Goal: Book appointment/travel/reservation

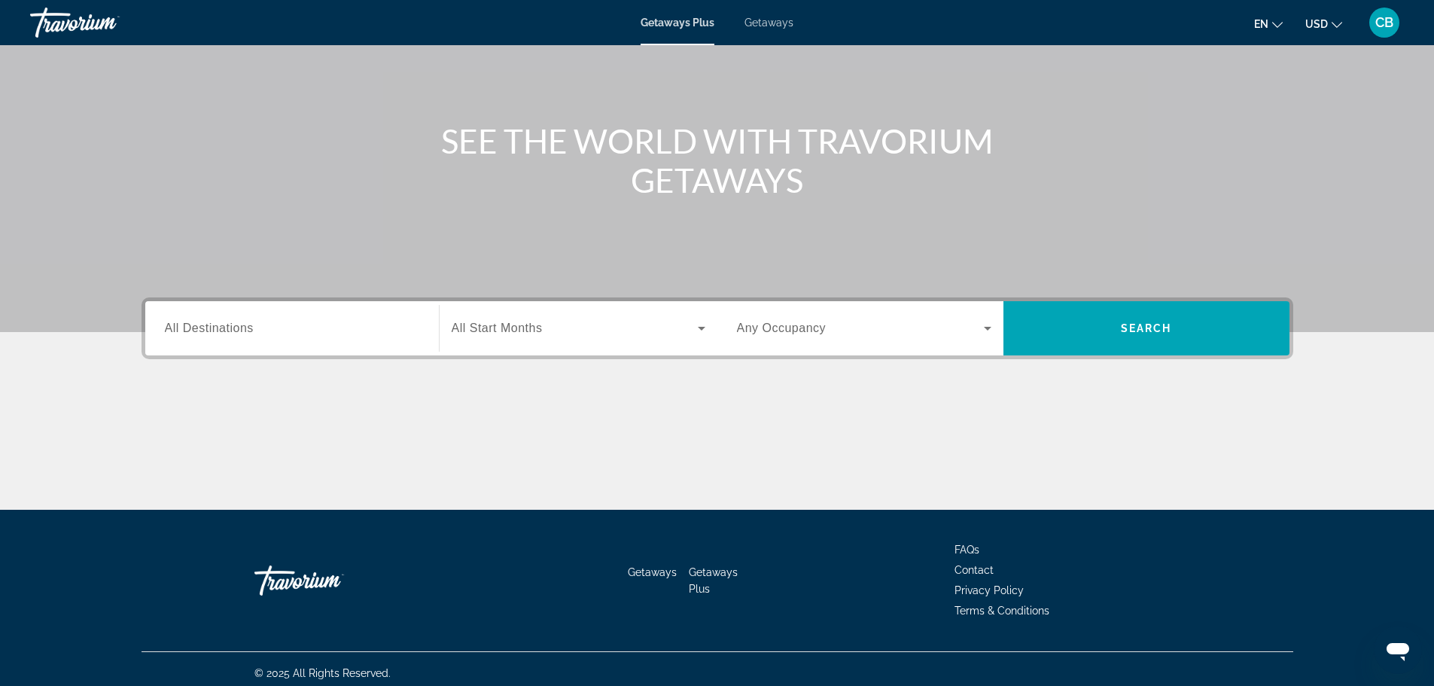
scroll to position [128, 0]
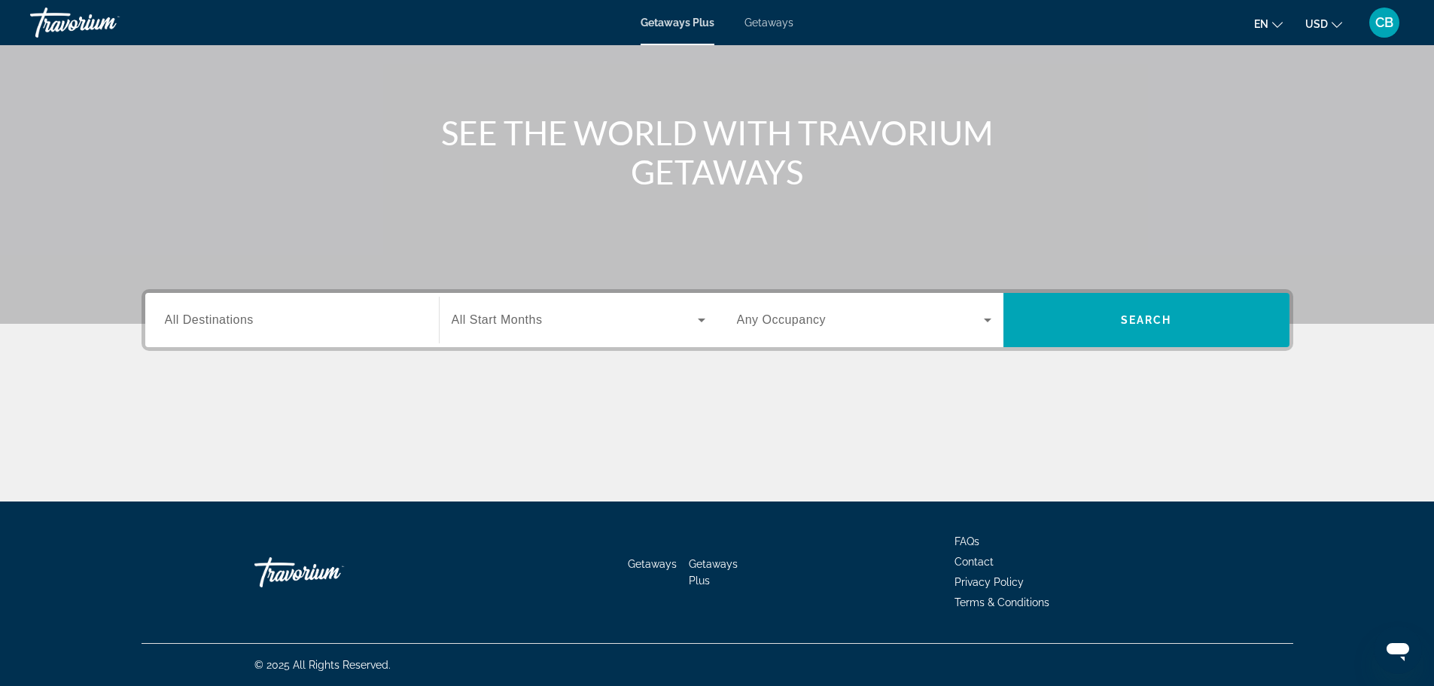
click at [195, 319] on span "All Destinations" at bounding box center [209, 319] width 89 height 13
click at [195, 319] on input "Destination All Destinations" at bounding box center [292, 321] width 255 height 18
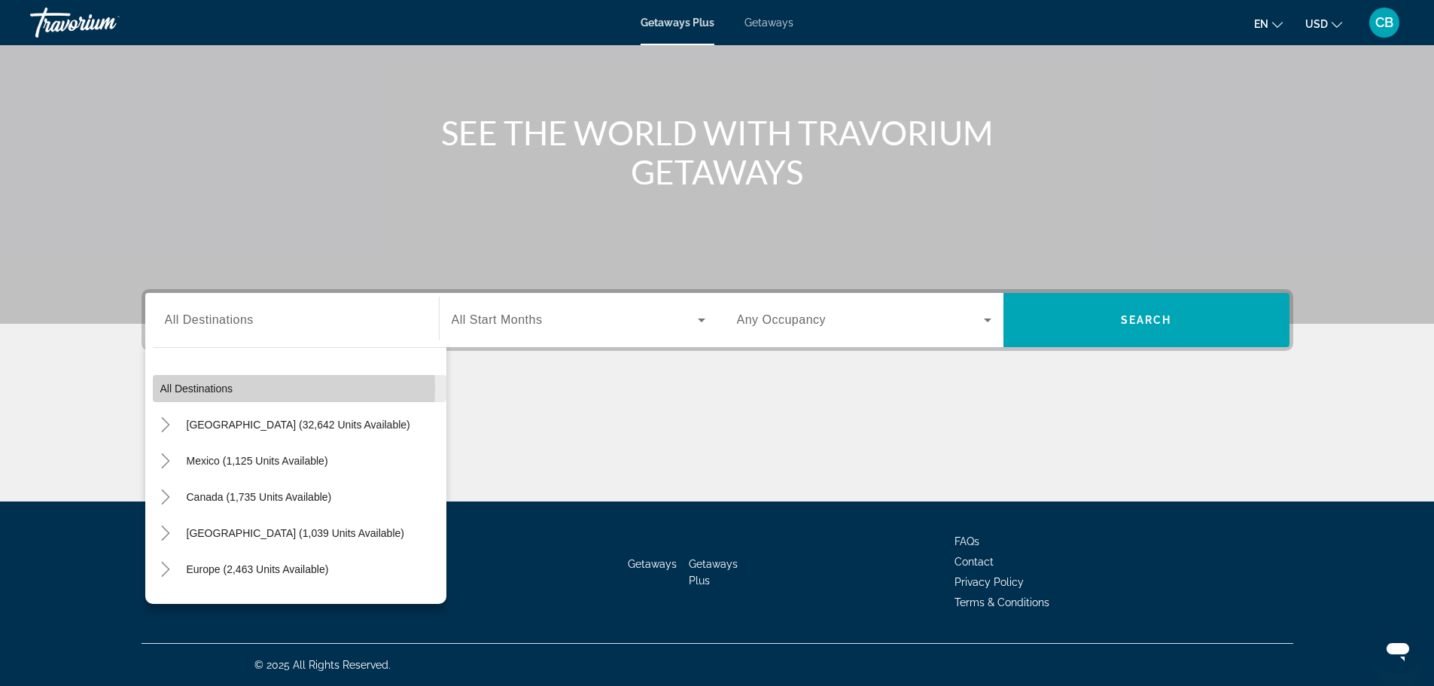
click at [221, 388] on span "All destinations" at bounding box center [196, 389] width 73 height 12
type input "**********"
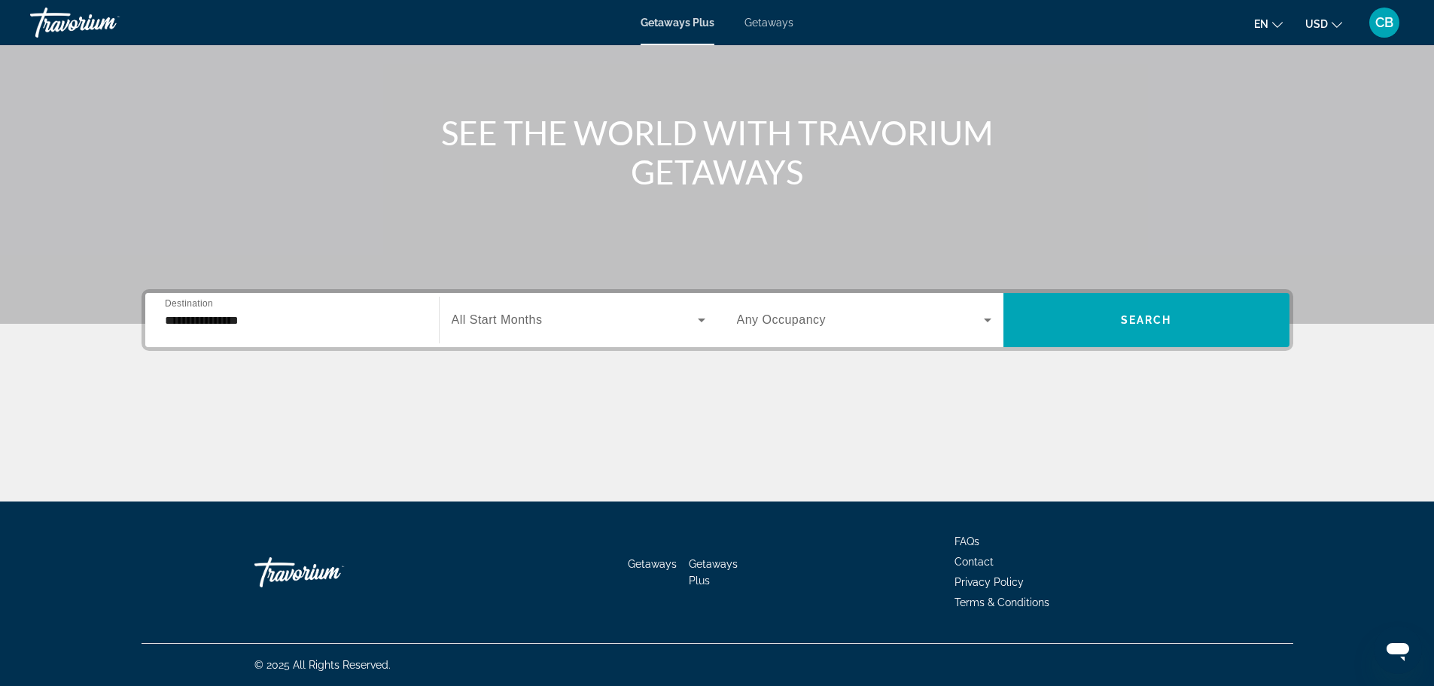
click at [646, 313] on span "Search widget" at bounding box center [575, 320] width 246 height 18
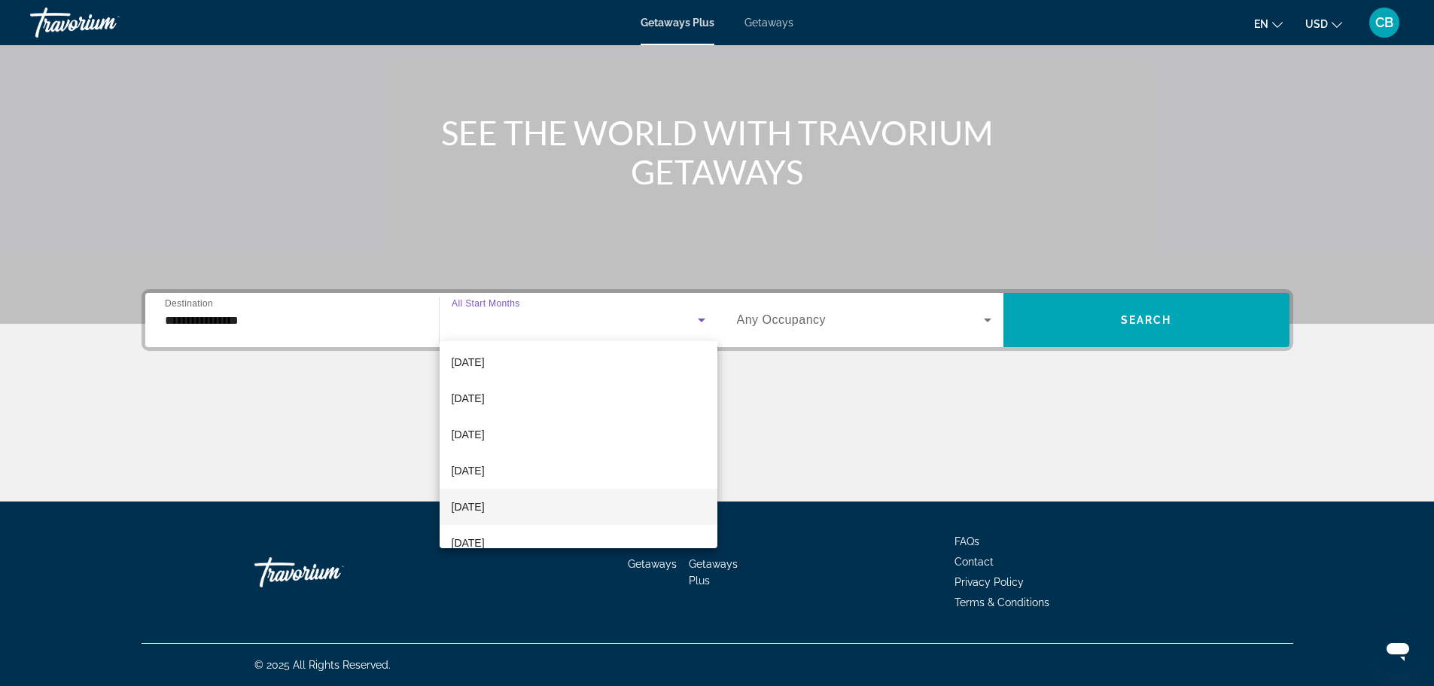
scroll to position [151, 0]
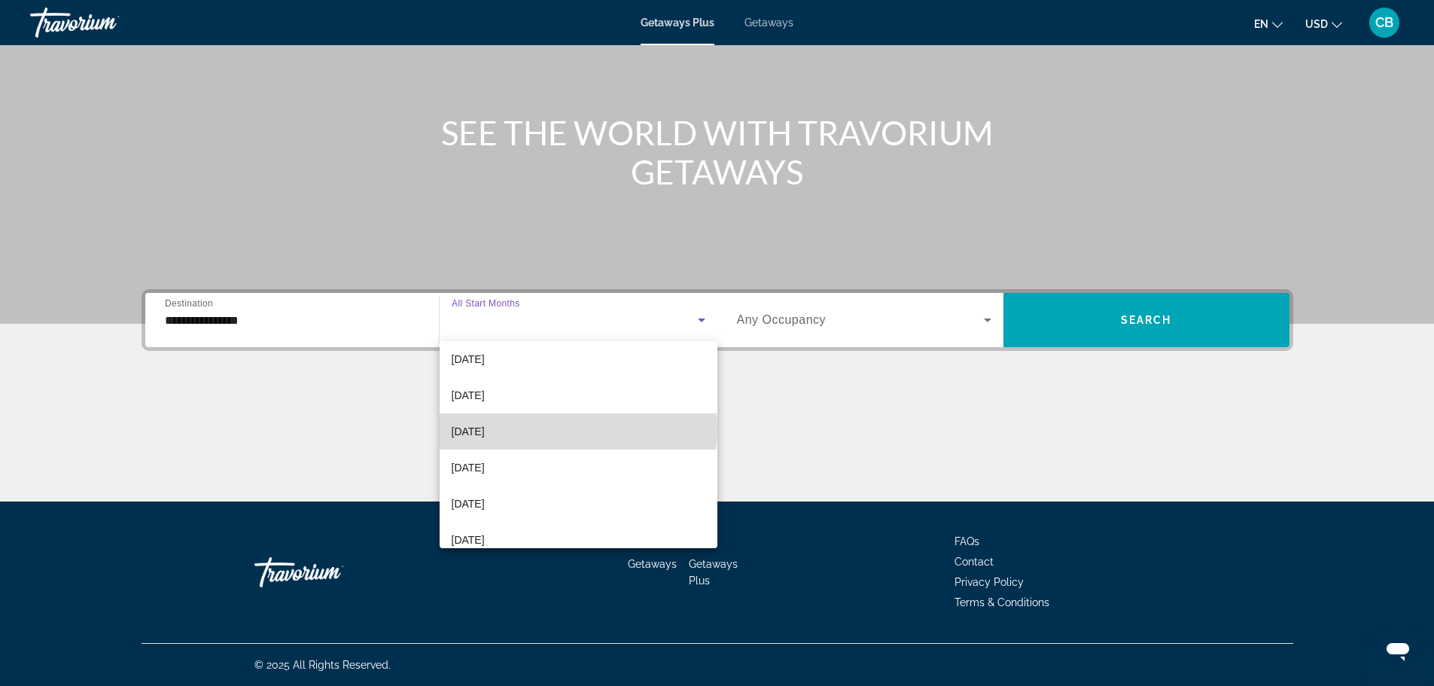
click at [578, 428] on mat-option "[DATE]" at bounding box center [579, 431] width 278 height 36
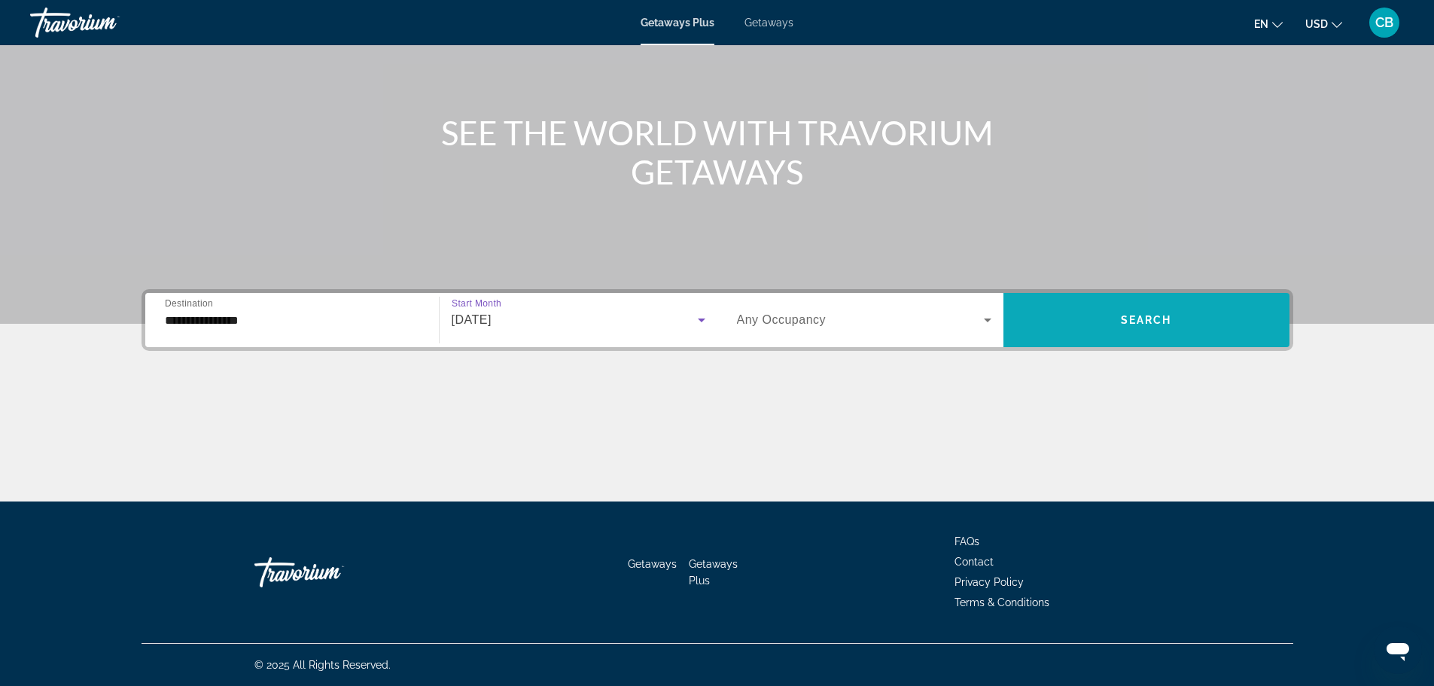
click at [1069, 324] on span "Search widget" at bounding box center [1147, 320] width 286 height 36
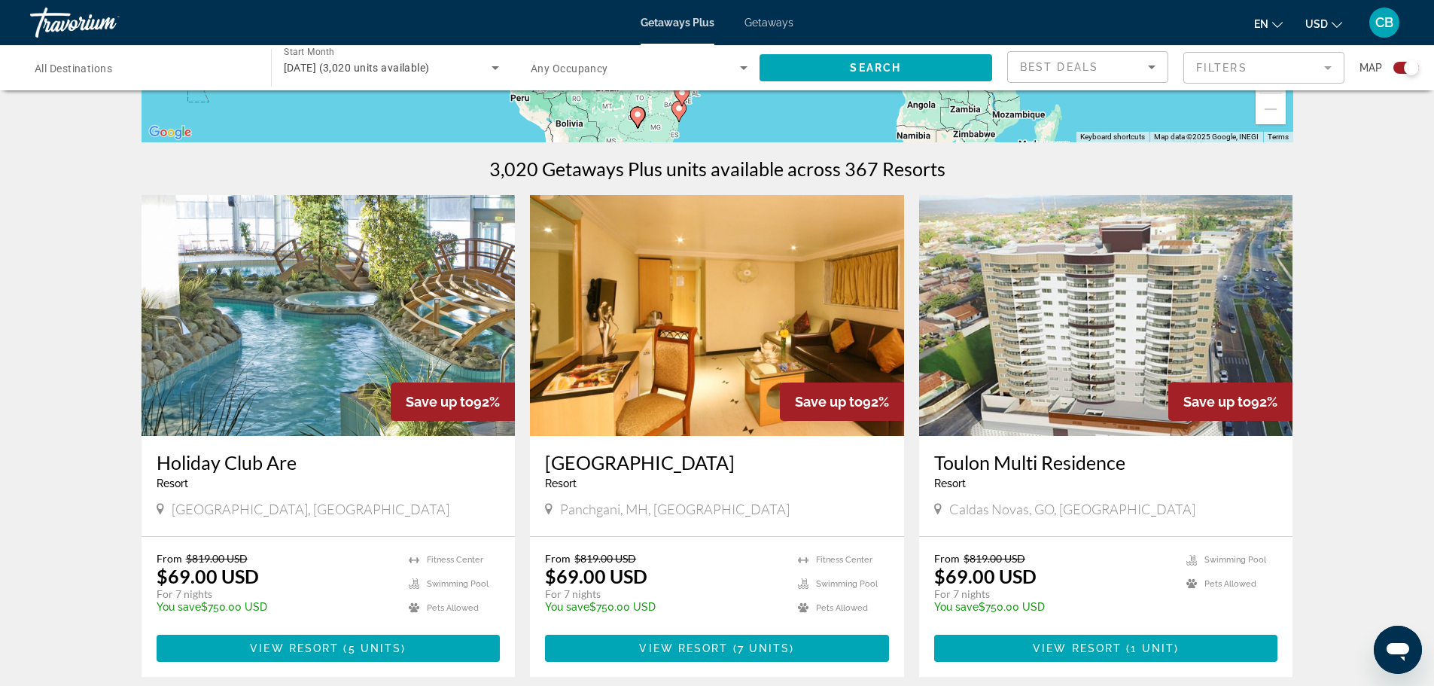
scroll to position [452, 0]
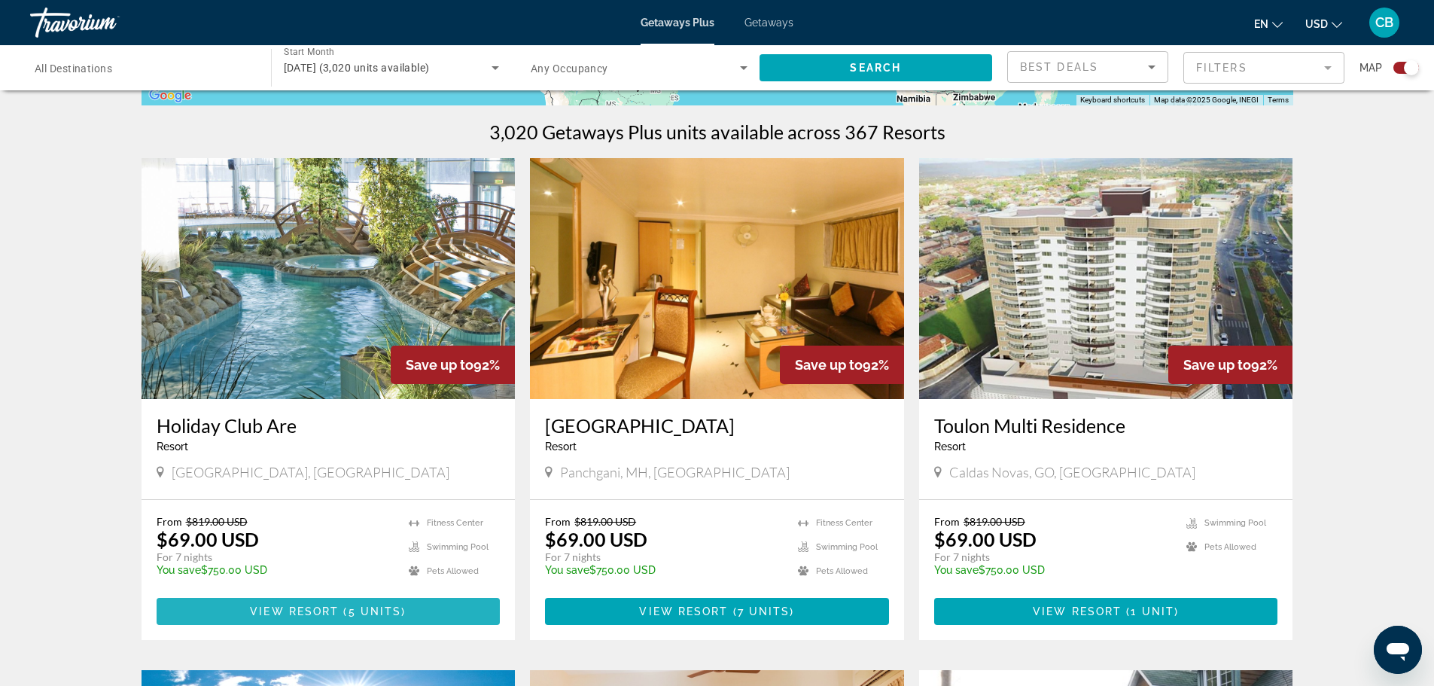
click at [295, 623] on span "Main content" at bounding box center [329, 611] width 344 height 36
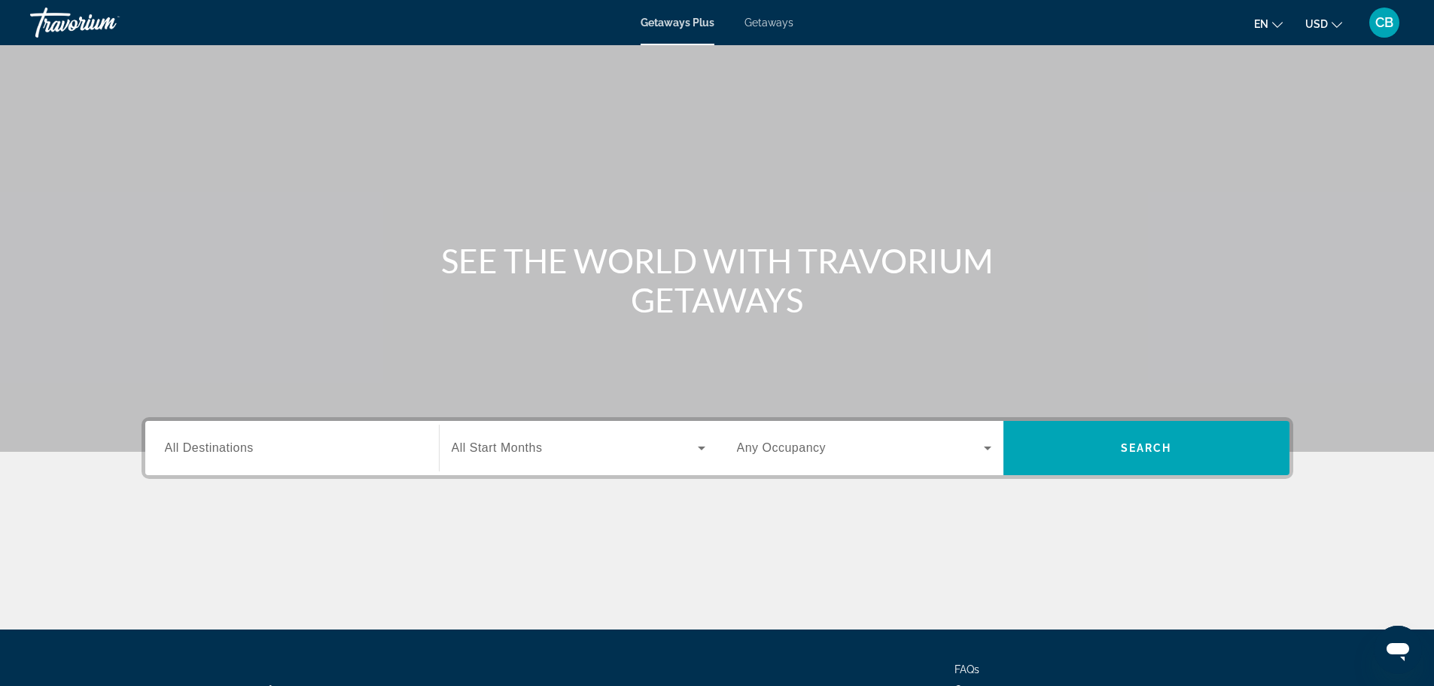
click at [561, 451] on span "Search widget" at bounding box center [575, 448] width 246 height 18
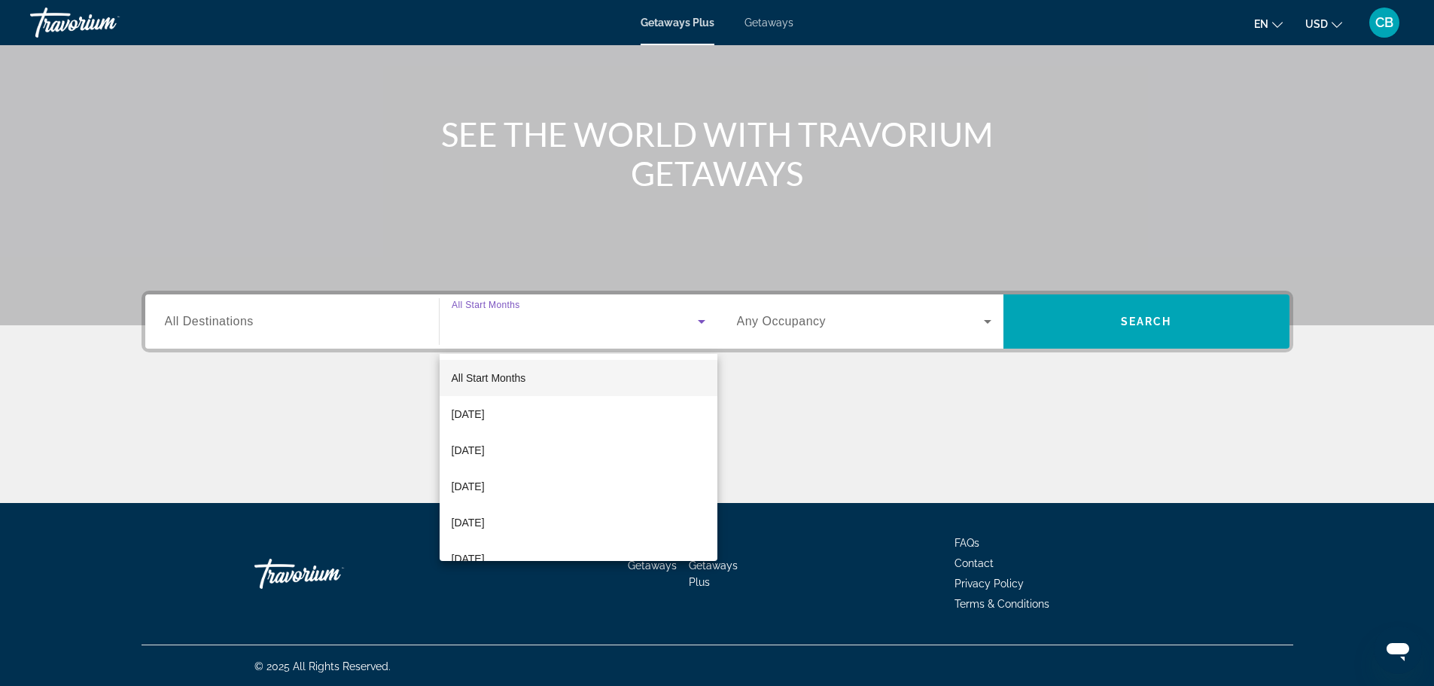
scroll to position [128, 0]
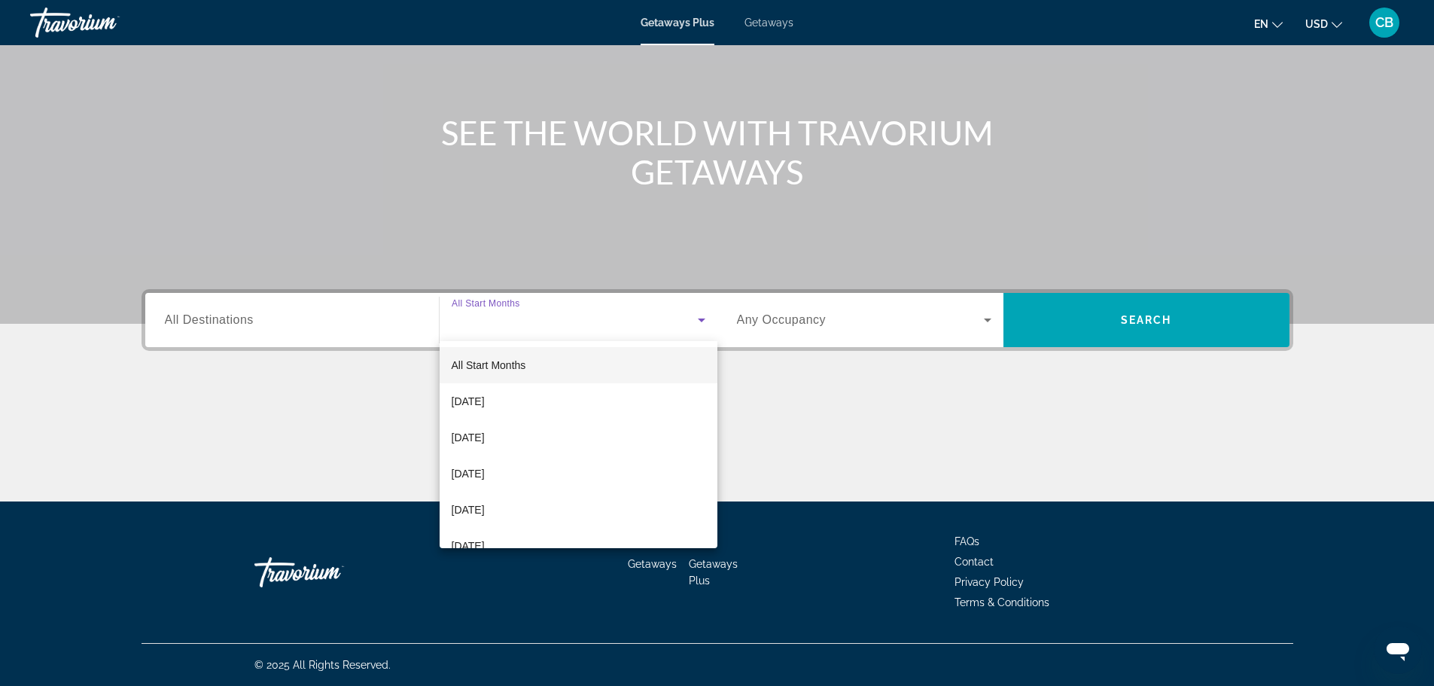
click at [1180, 325] on div at bounding box center [717, 343] width 1434 height 686
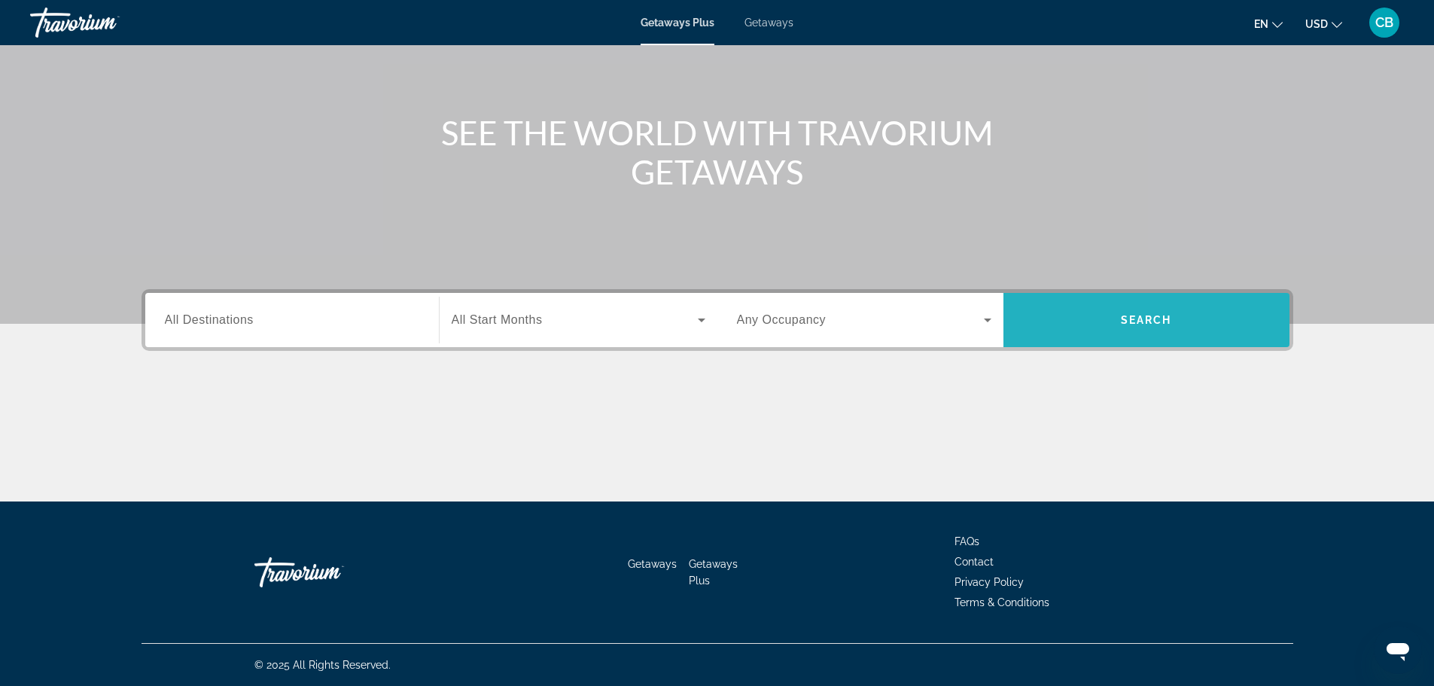
click at [1171, 323] on span "Search" at bounding box center [1146, 320] width 51 height 12
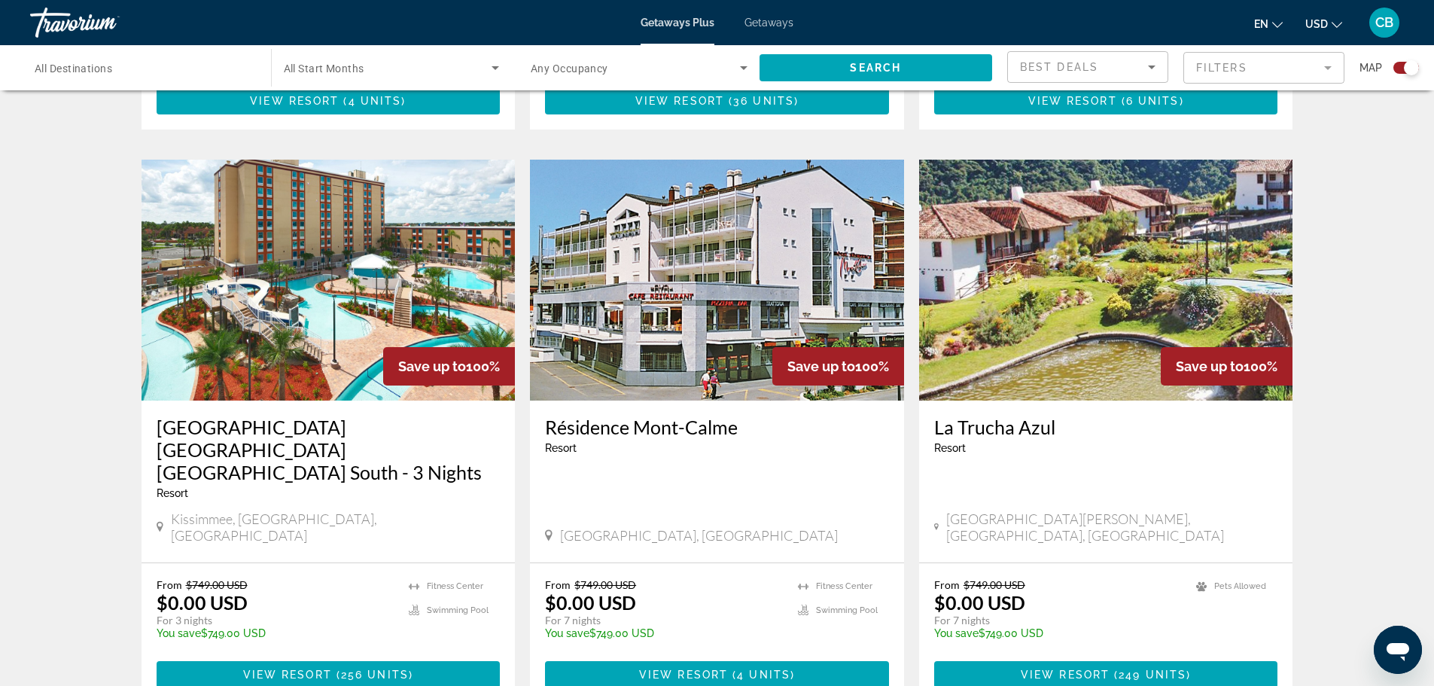
scroll to position [1054, 0]
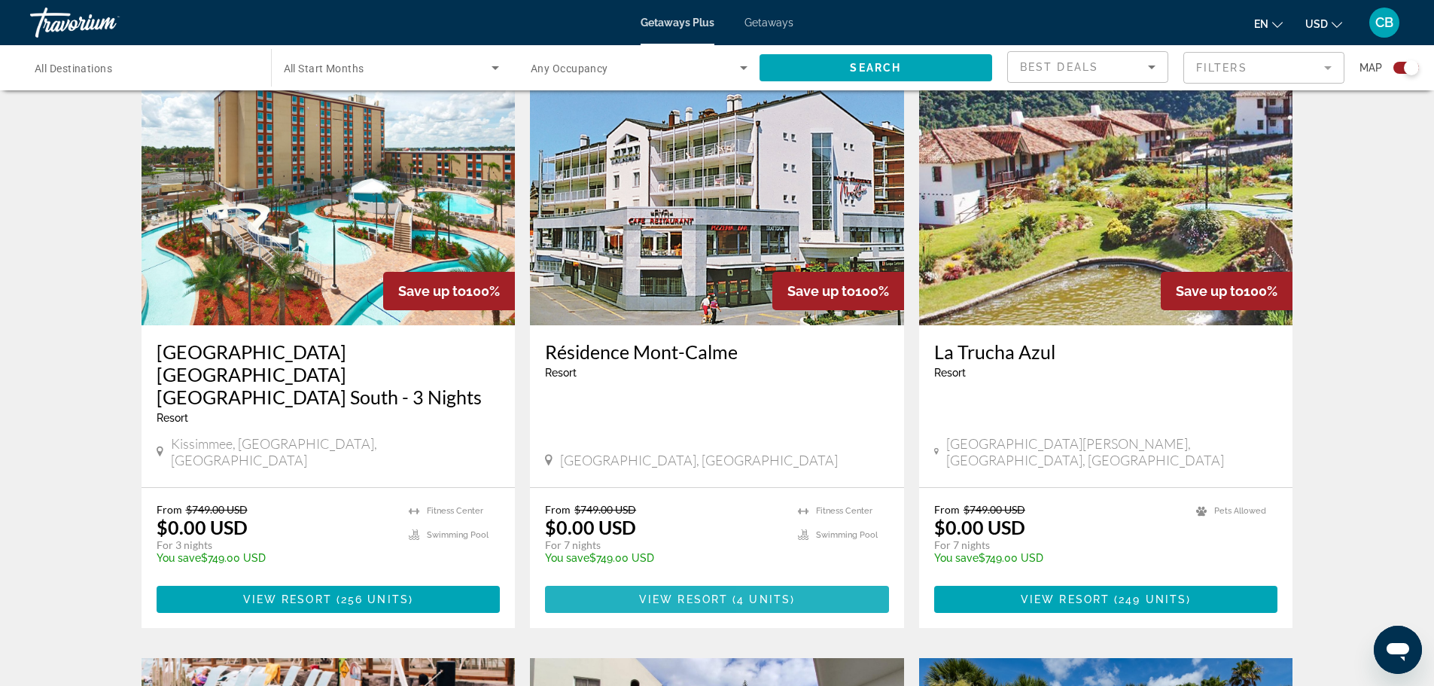
click at [777, 593] on span "4 units" at bounding box center [763, 599] width 53 height 12
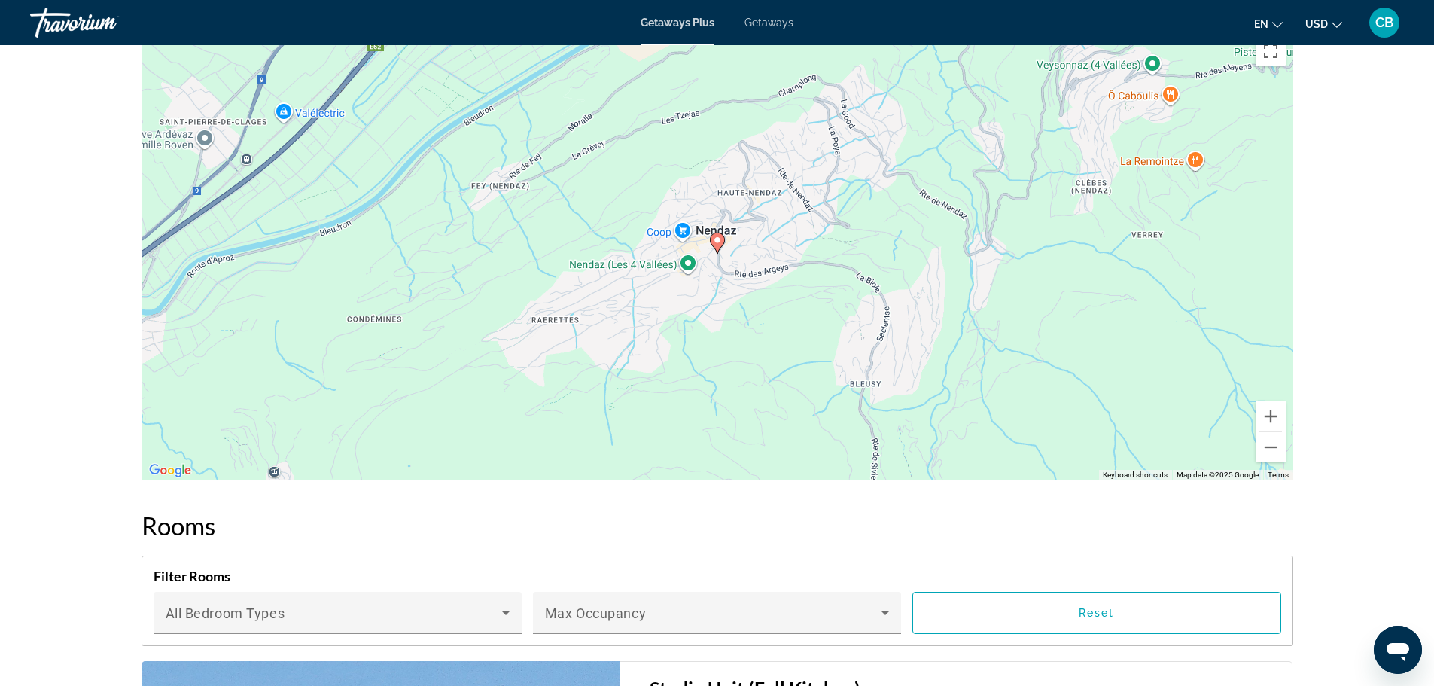
scroll to position [2390, 0]
click at [1278, 456] on button "Zoom out" at bounding box center [1271, 445] width 30 height 30
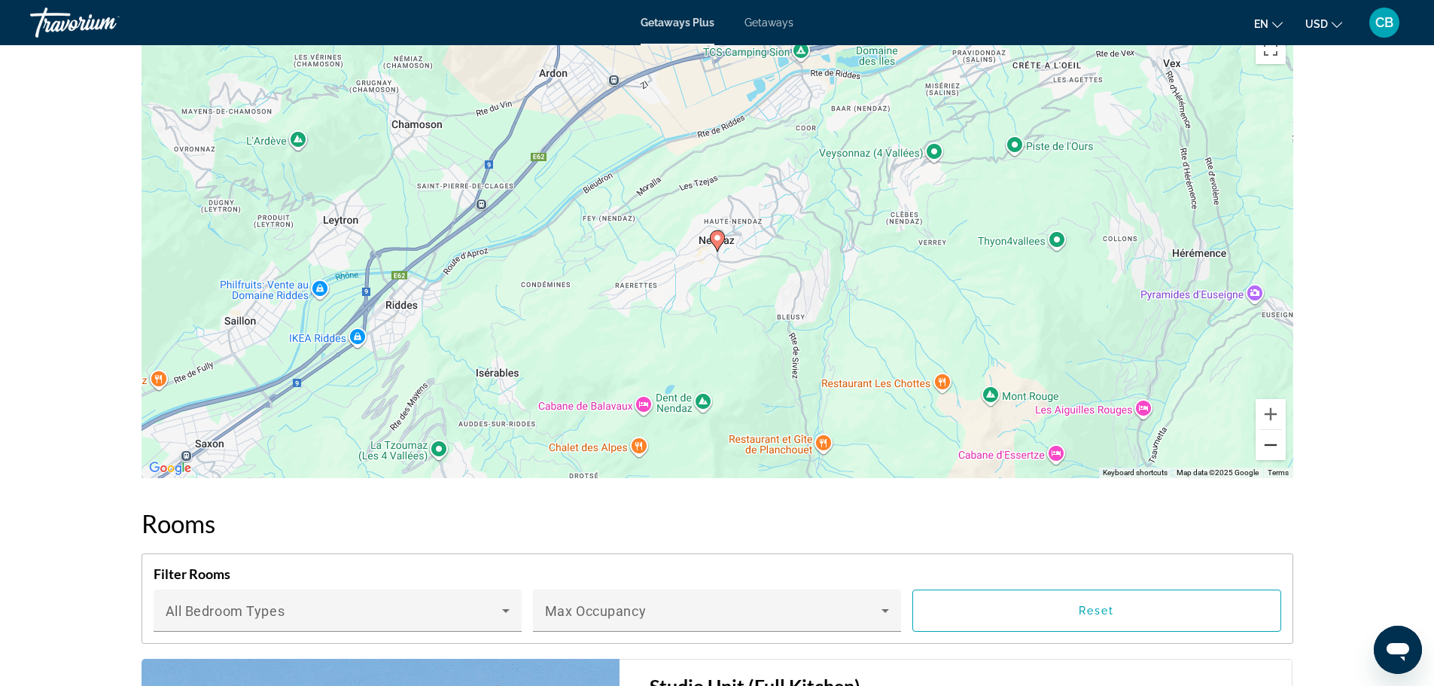
click at [1278, 456] on button "Zoom out" at bounding box center [1271, 445] width 30 height 30
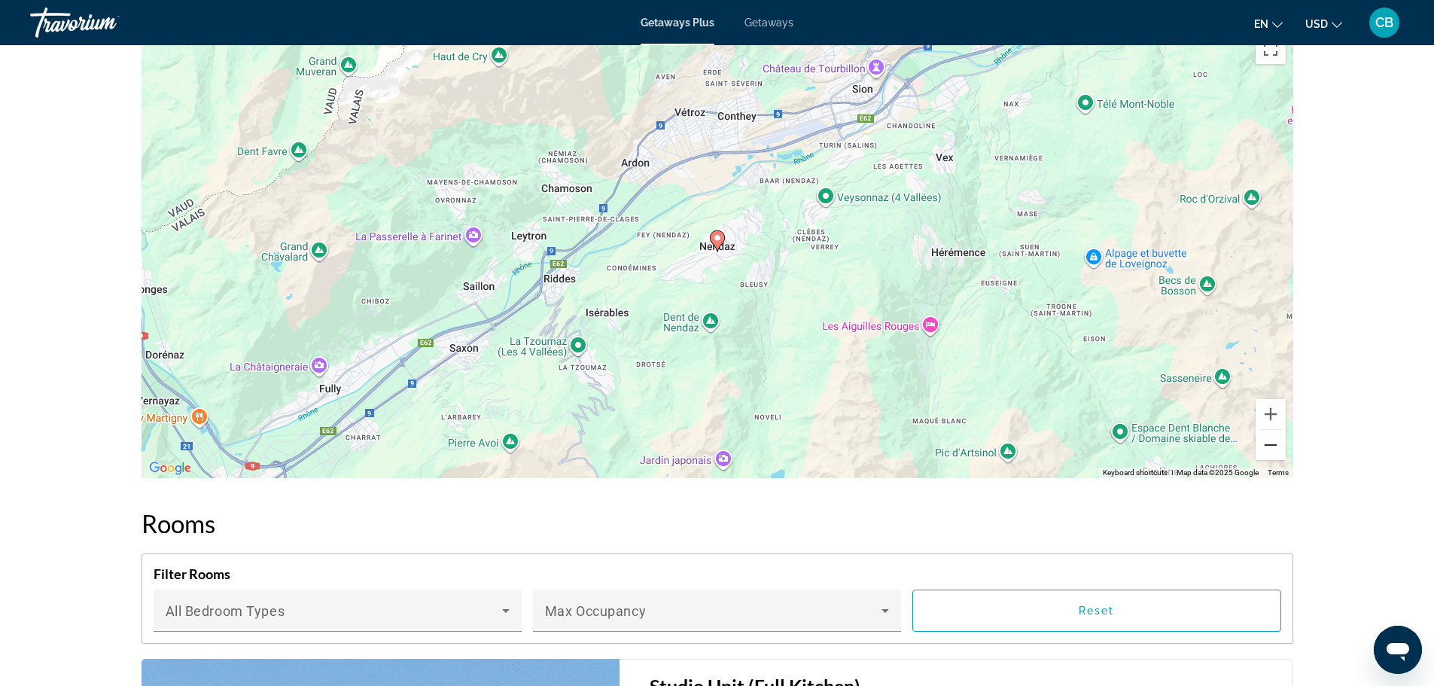
click at [1278, 456] on button "Zoom out" at bounding box center [1271, 445] width 30 height 30
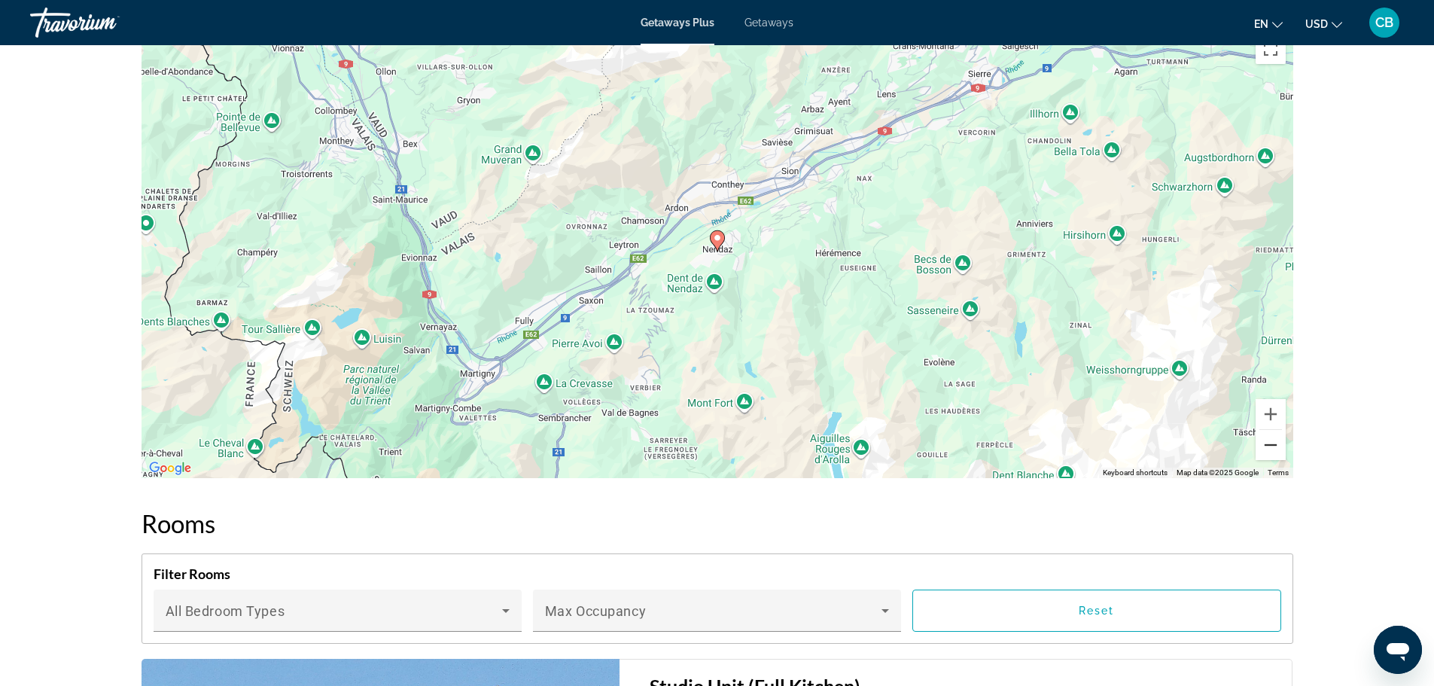
click at [1278, 456] on button "Zoom out" at bounding box center [1271, 445] width 30 height 30
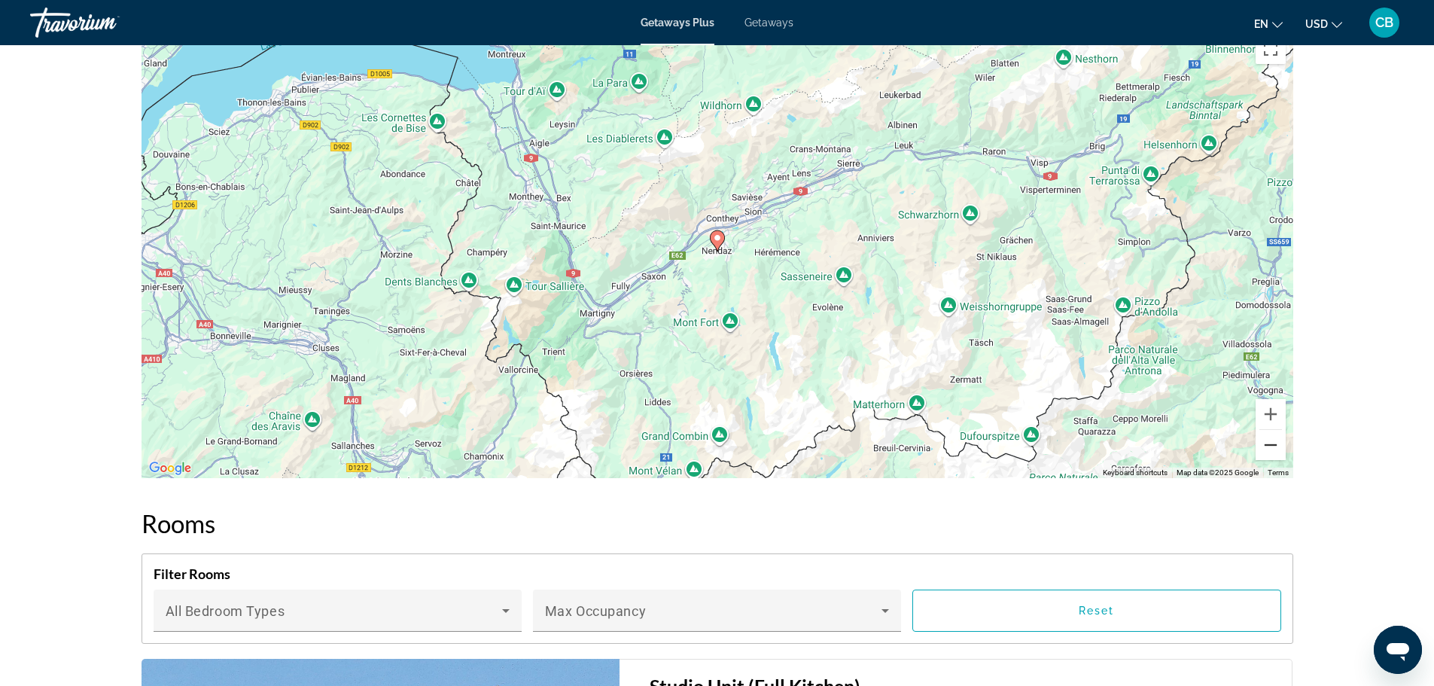
click at [1278, 456] on button "Zoom out" at bounding box center [1271, 445] width 30 height 30
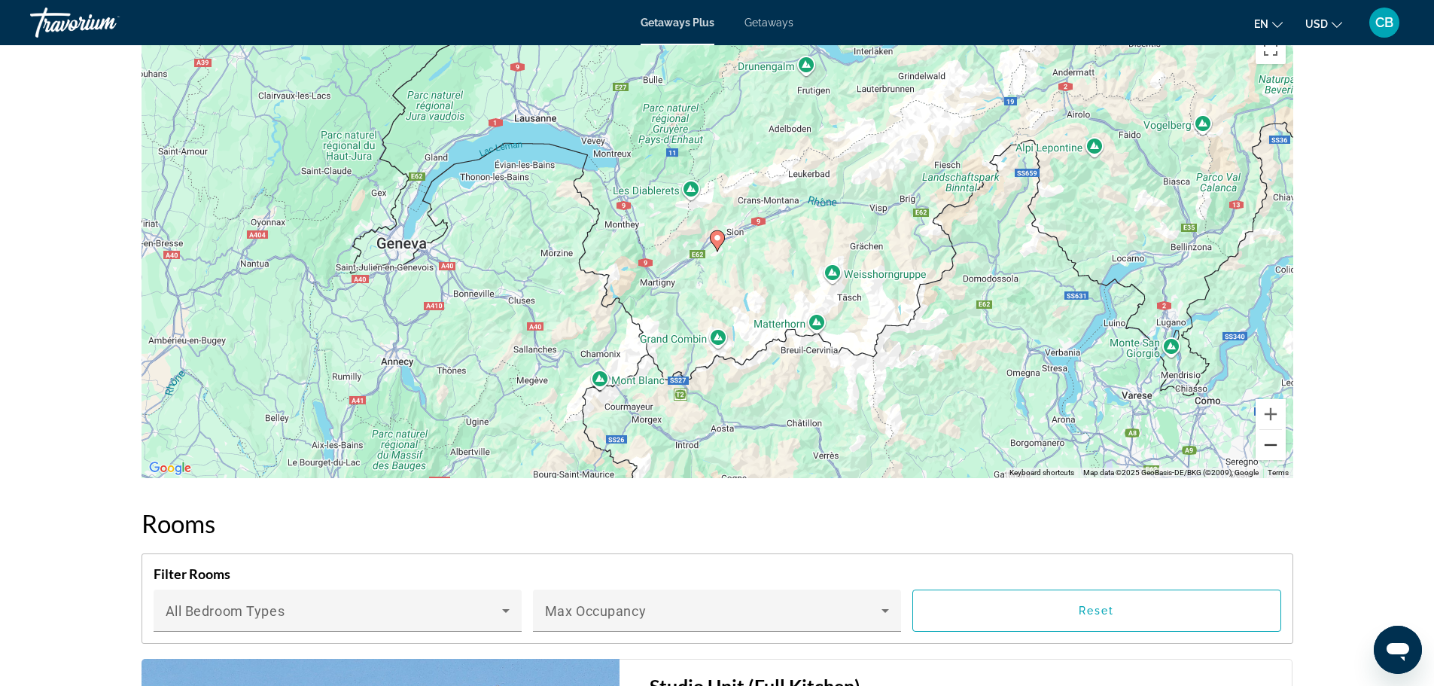
click at [1272, 440] on button "Zoom out" at bounding box center [1271, 445] width 30 height 30
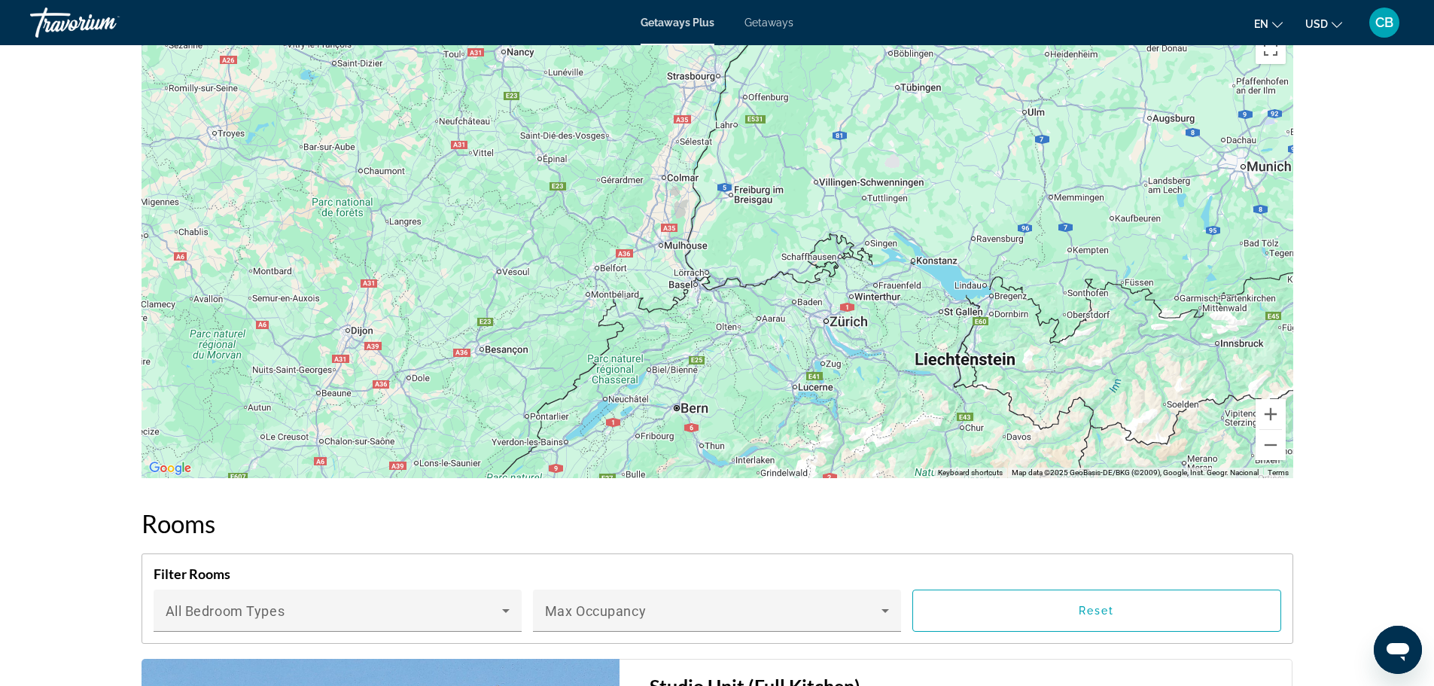
drag, startPoint x: 1117, startPoint y: 203, endPoint x: 1055, endPoint y: 514, distance: 317.1
click at [1055, 514] on div "Overview Type Resort All-Inclusive No All-Inclusive Address Inter-Agence Route …" at bounding box center [717, 132] width 1167 height 3900
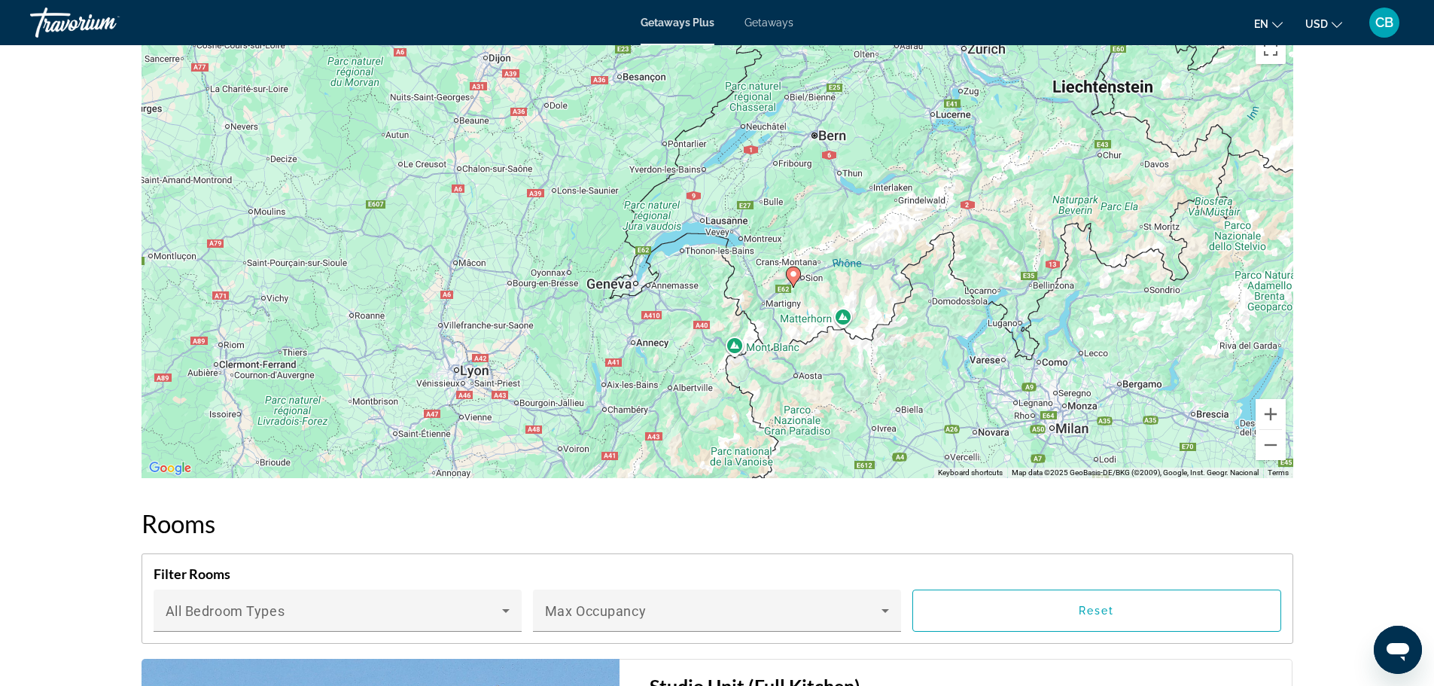
drag, startPoint x: 859, startPoint y: 404, endPoint x: 1002, endPoint y: 126, distance: 312.5
click at [1002, 126] on div "To activate drag with keyboard, press Alt + Enter. Once in keyboard drag state,…" at bounding box center [718, 252] width 1152 height 452
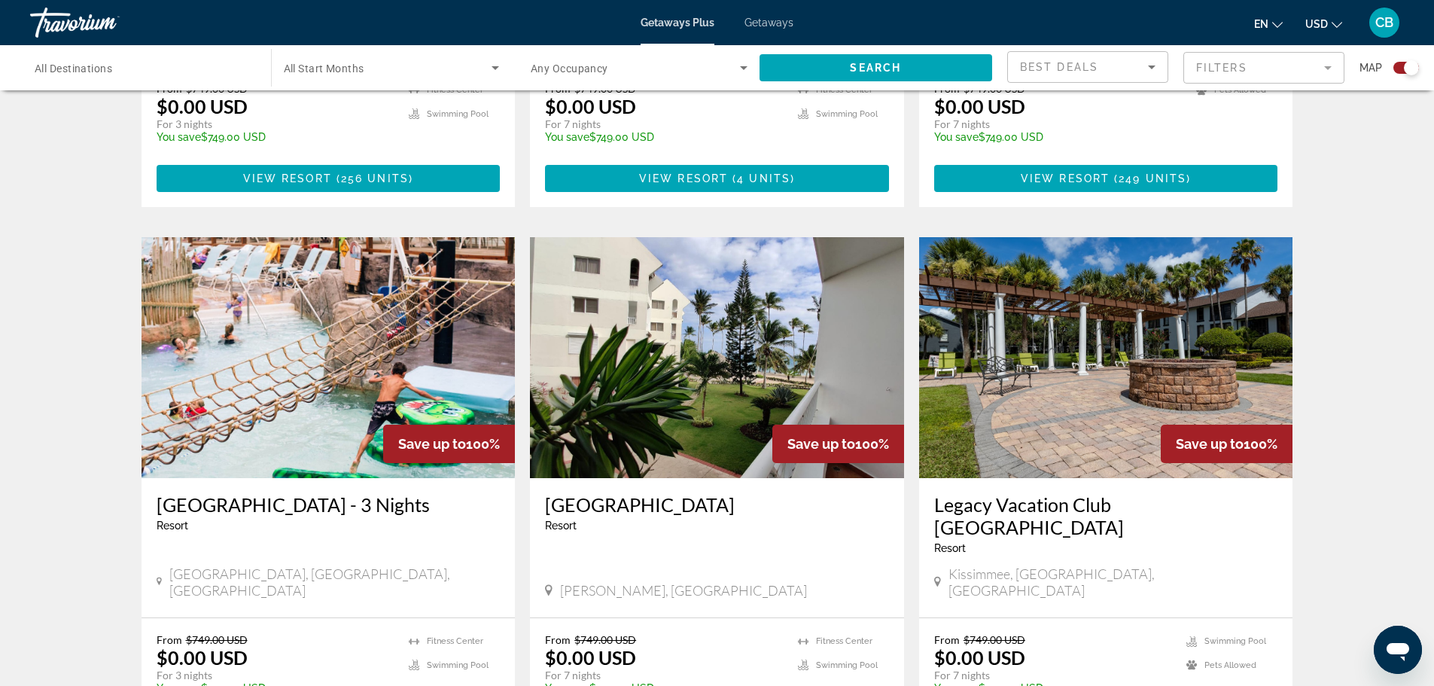
scroll to position [1506, 0]
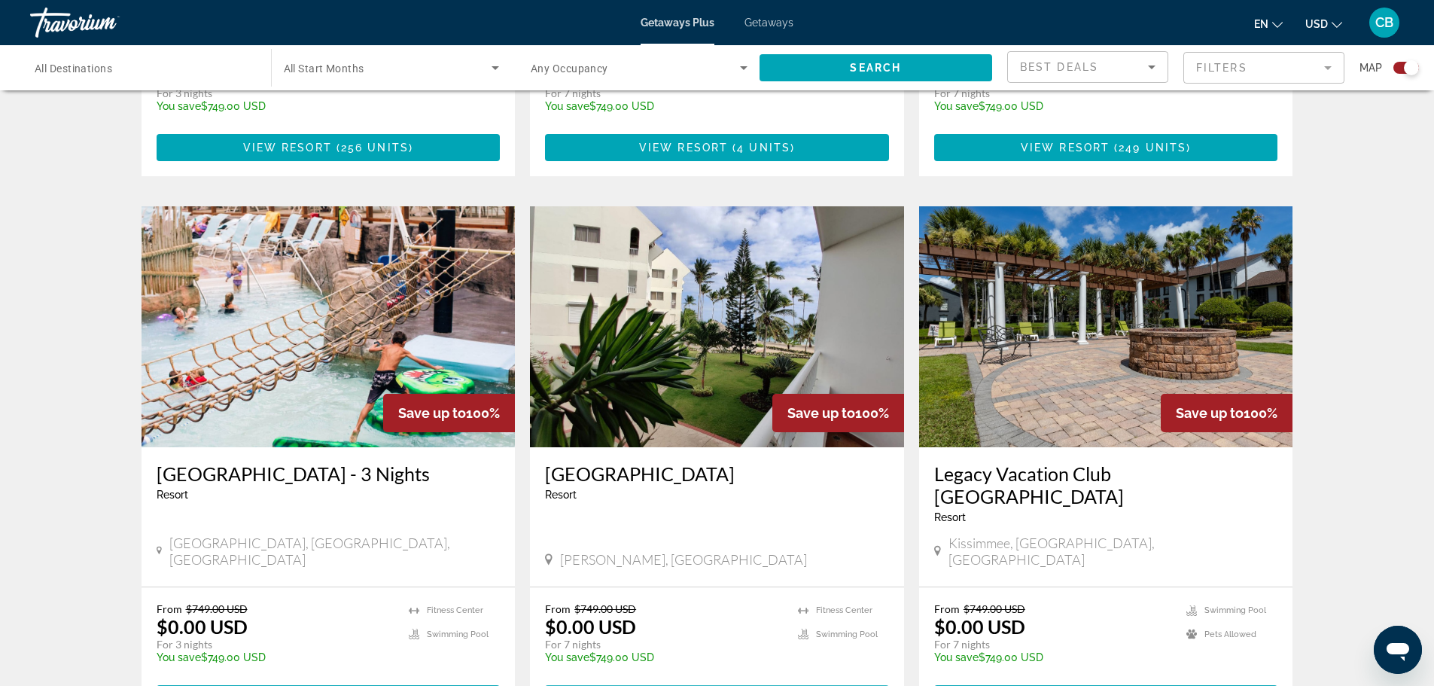
click at [647, 685] on span "View Resort" at bounding box center [680, 699] width 89 height 12
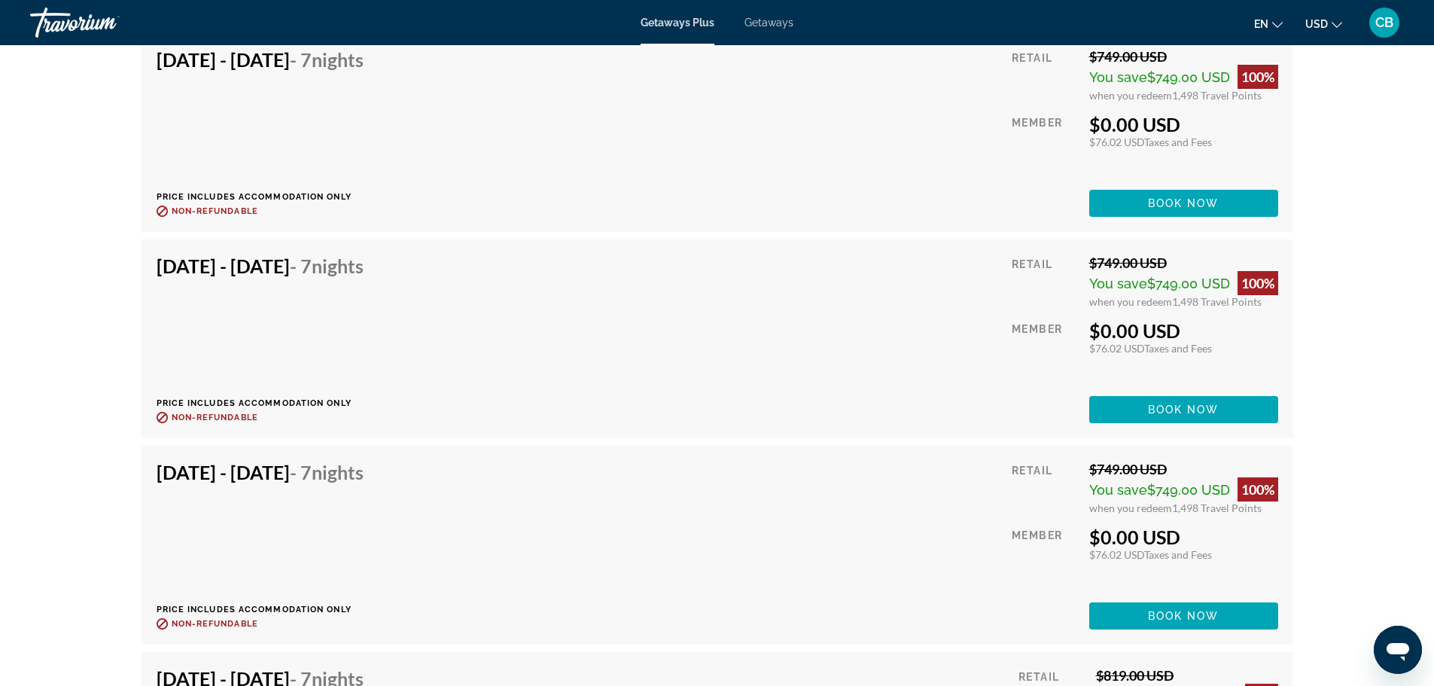
scroll to position [3192, 0]
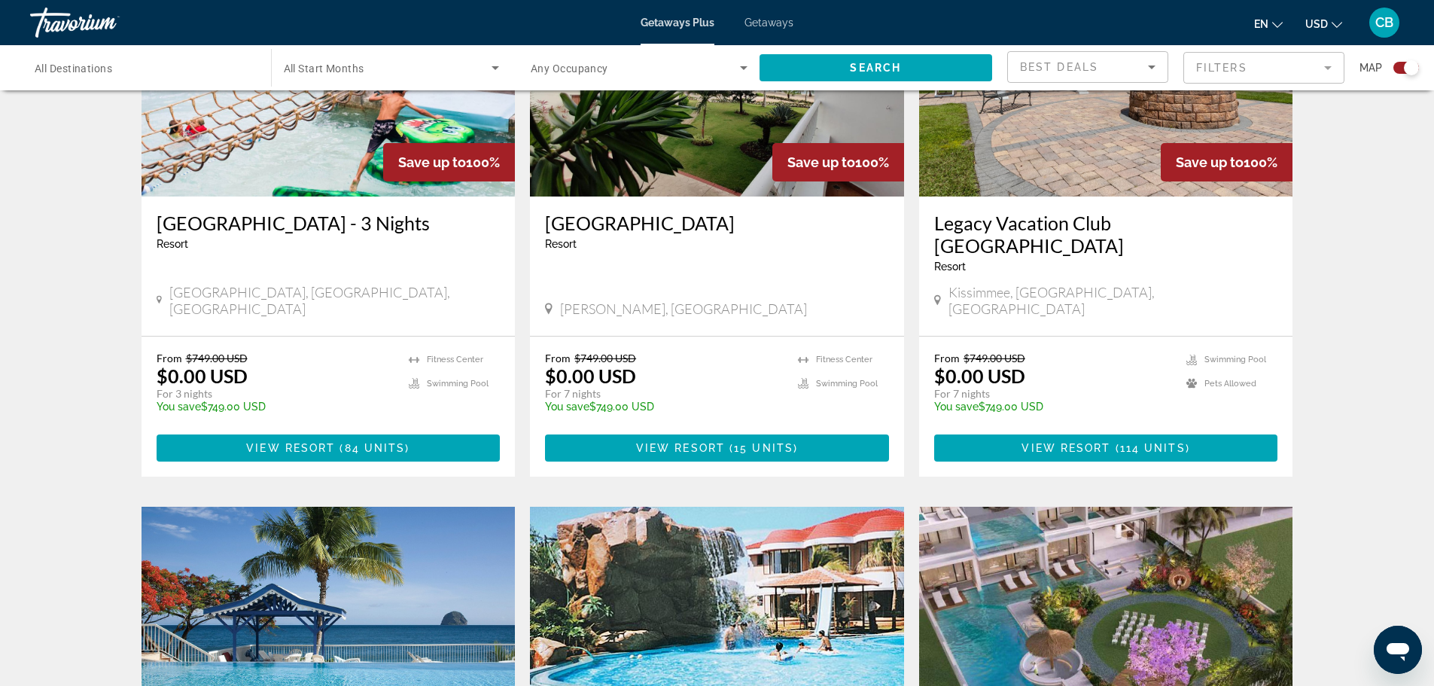
scroll to position [1958, 0]
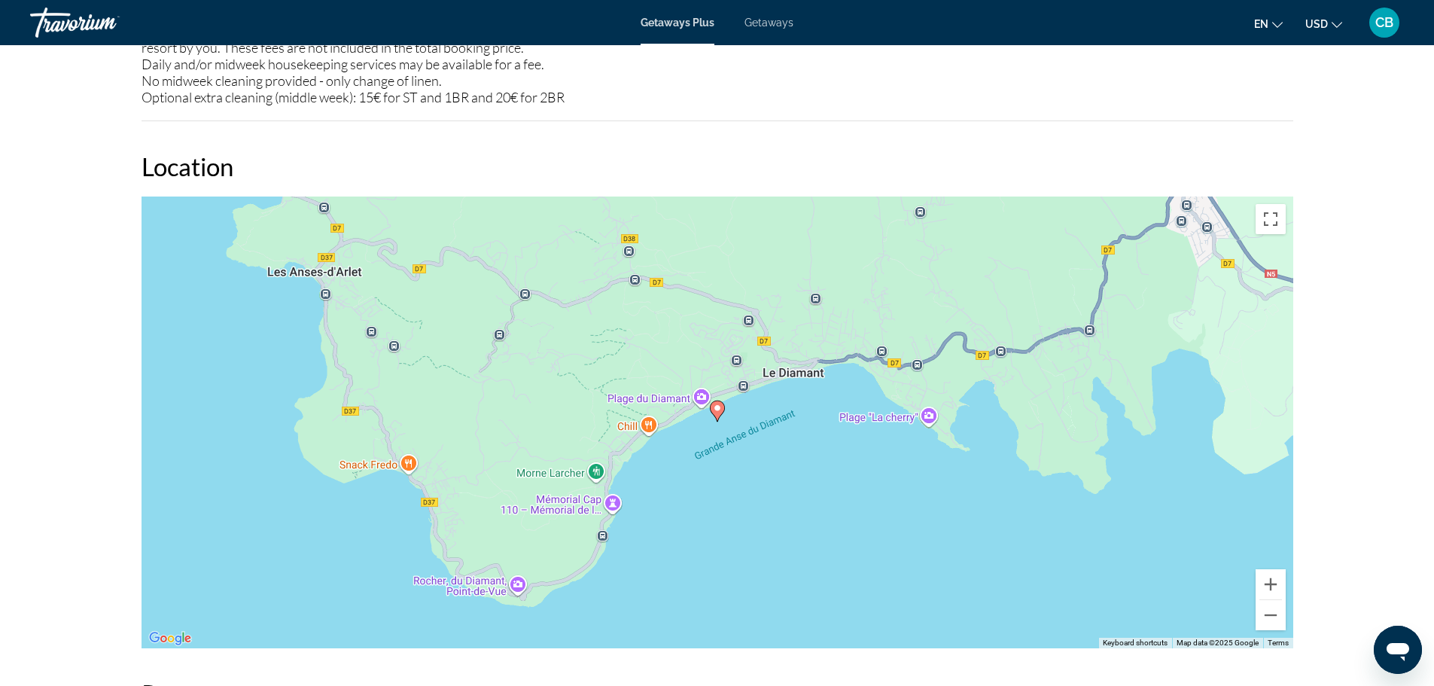
scroll to position [1581, 0]
click at [1268, 615] on button "Zoom out" at bounding box center [1271, 614] width 30 height 30
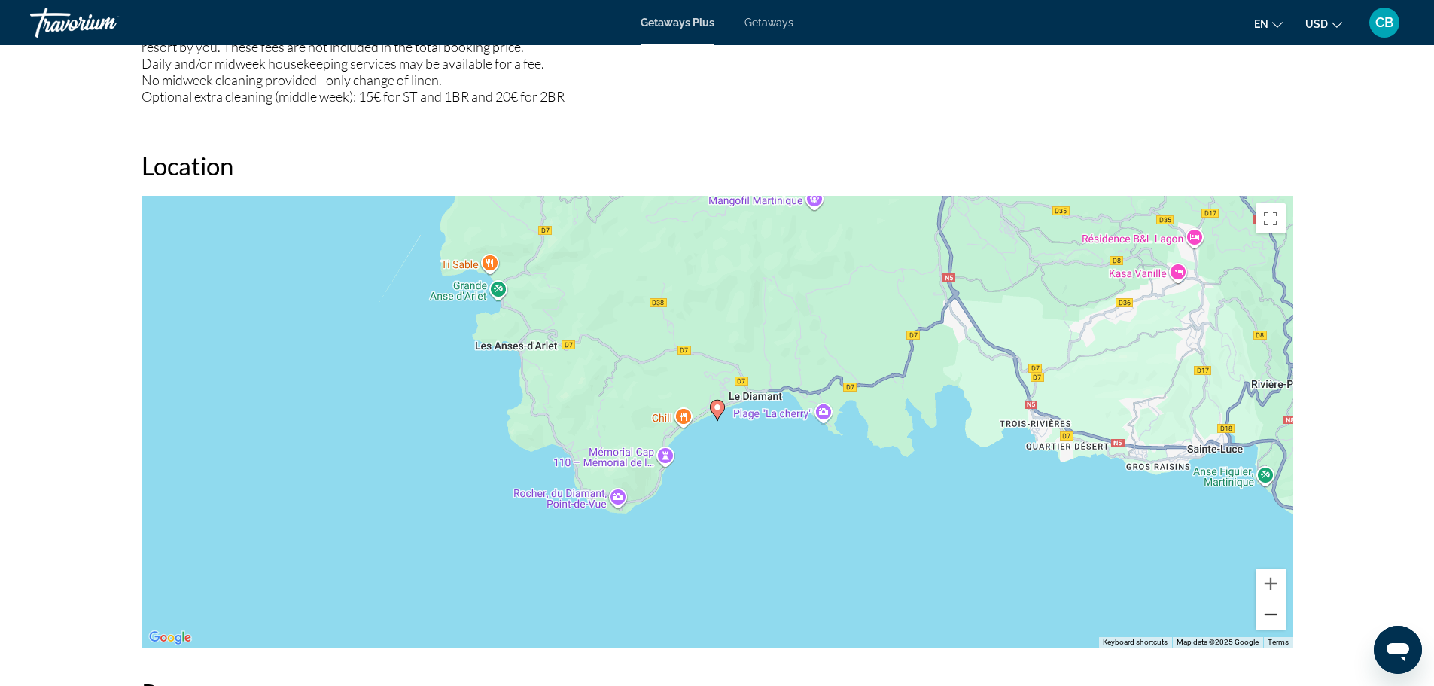
click at [1268, 615] on button "Zoom out" at bounding box center [1271, 614] width 30 height 30
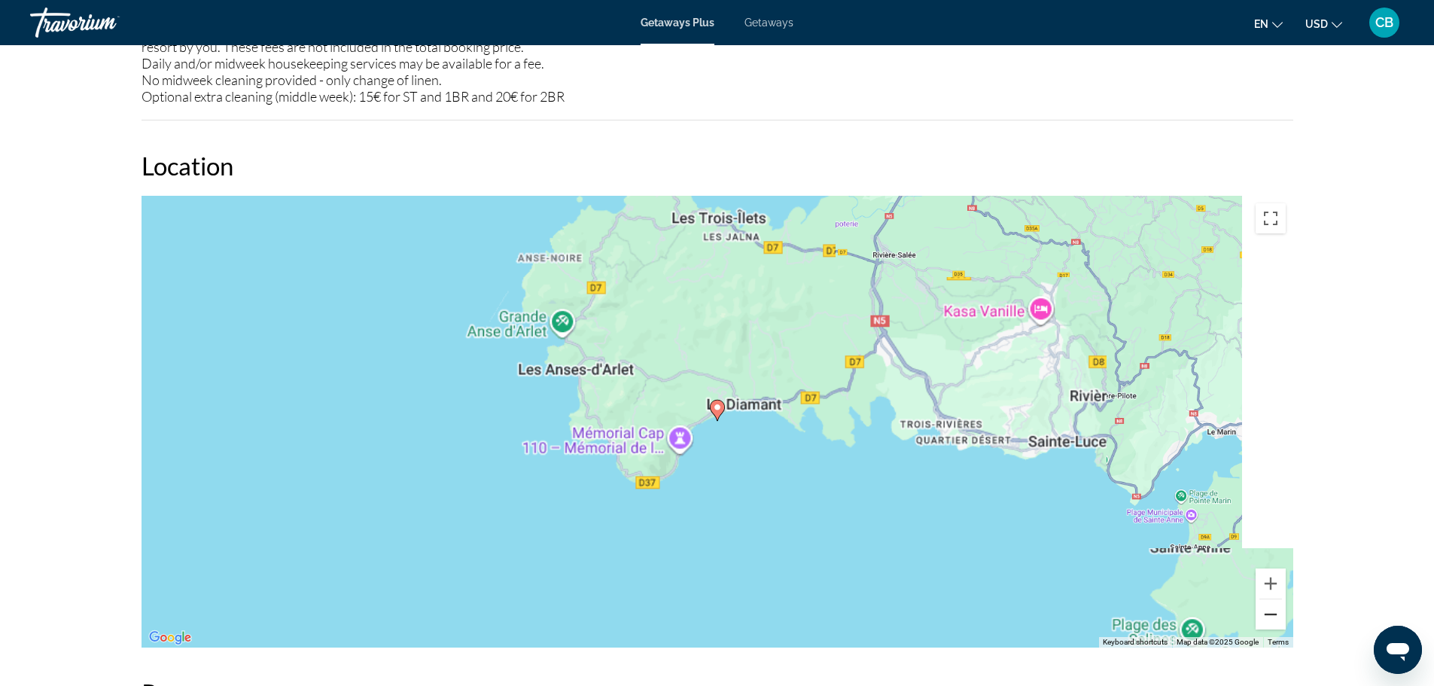
click at [1268, 615] on button "Zoom out" at bounding box center [1271, 614] width 30 height 30
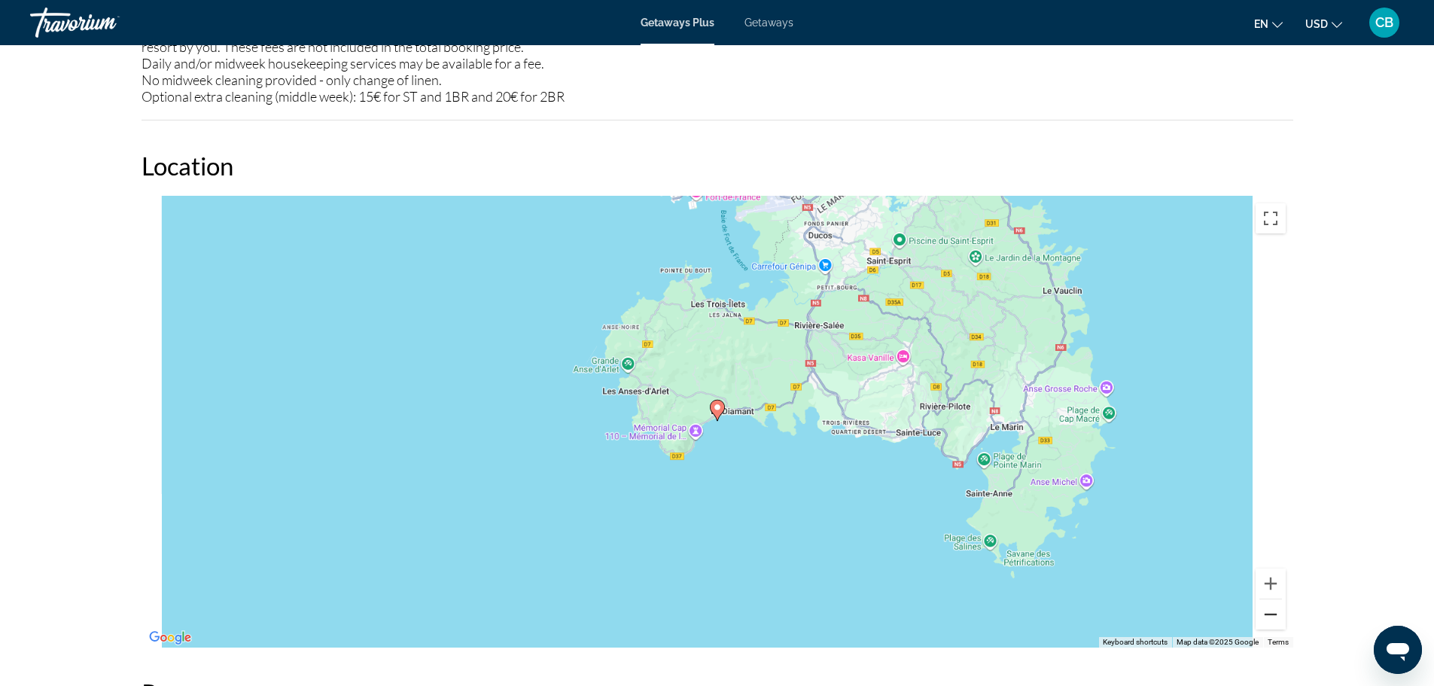
click at [1268, 615] on button "Zoom out" at bounding box center [1271, 614] width 30 height 30
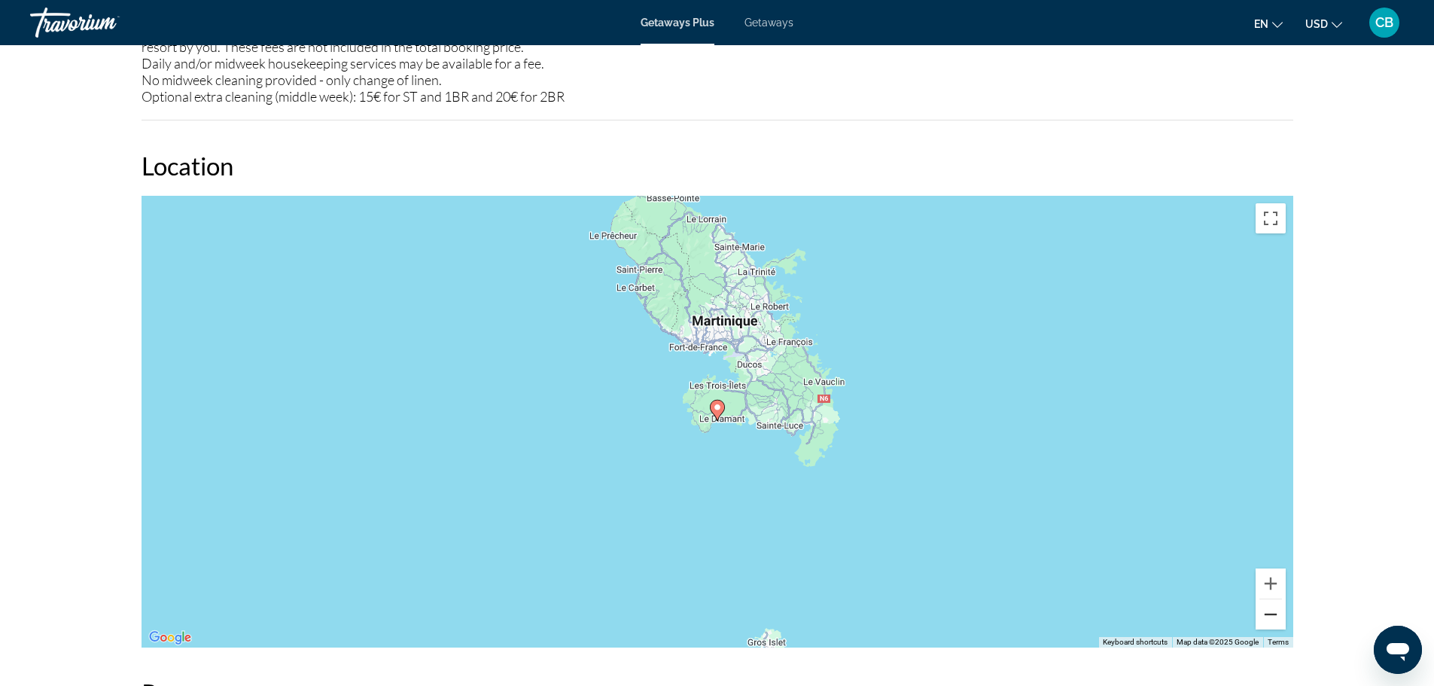
click at [1268, 615] on button "Zoom out" at bounding box center [1271, 614] width 30 height 30
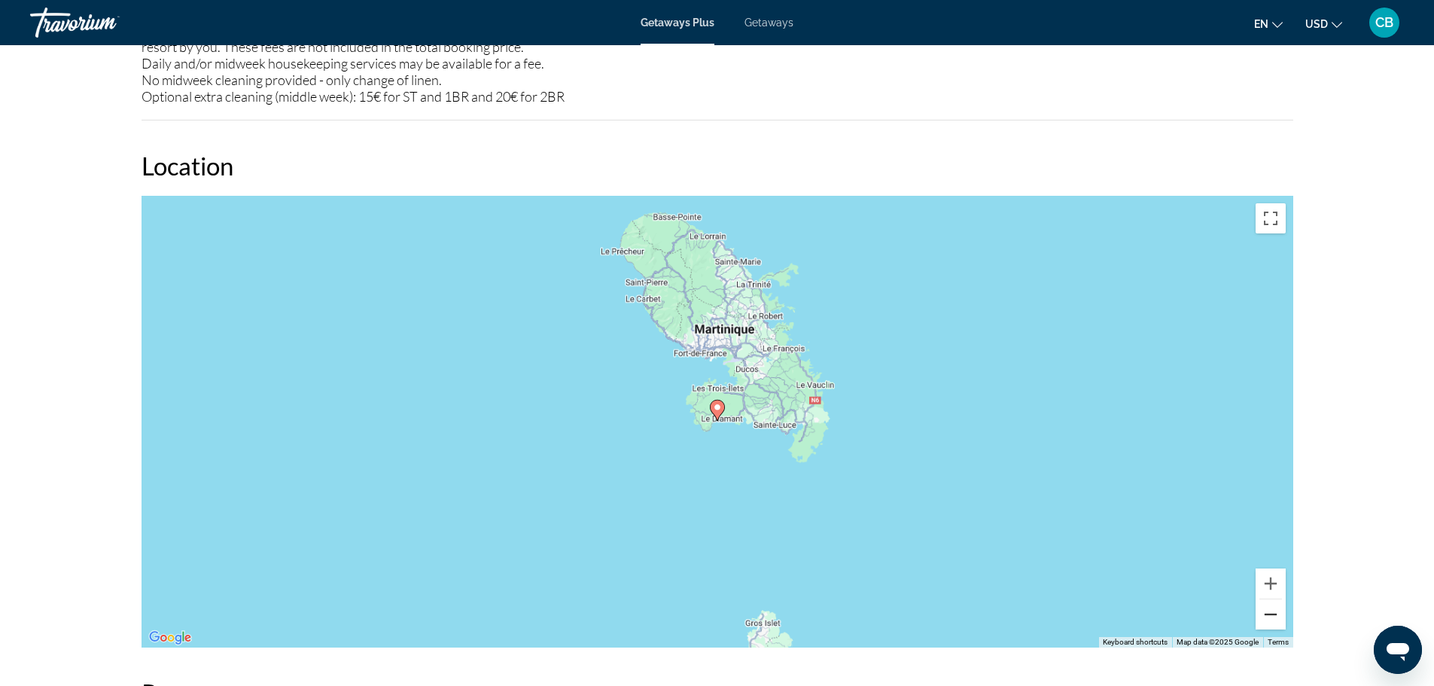
click at [1268, 615] on button "Zoom out" at bounding box center [1271, 614] width 30 height 30
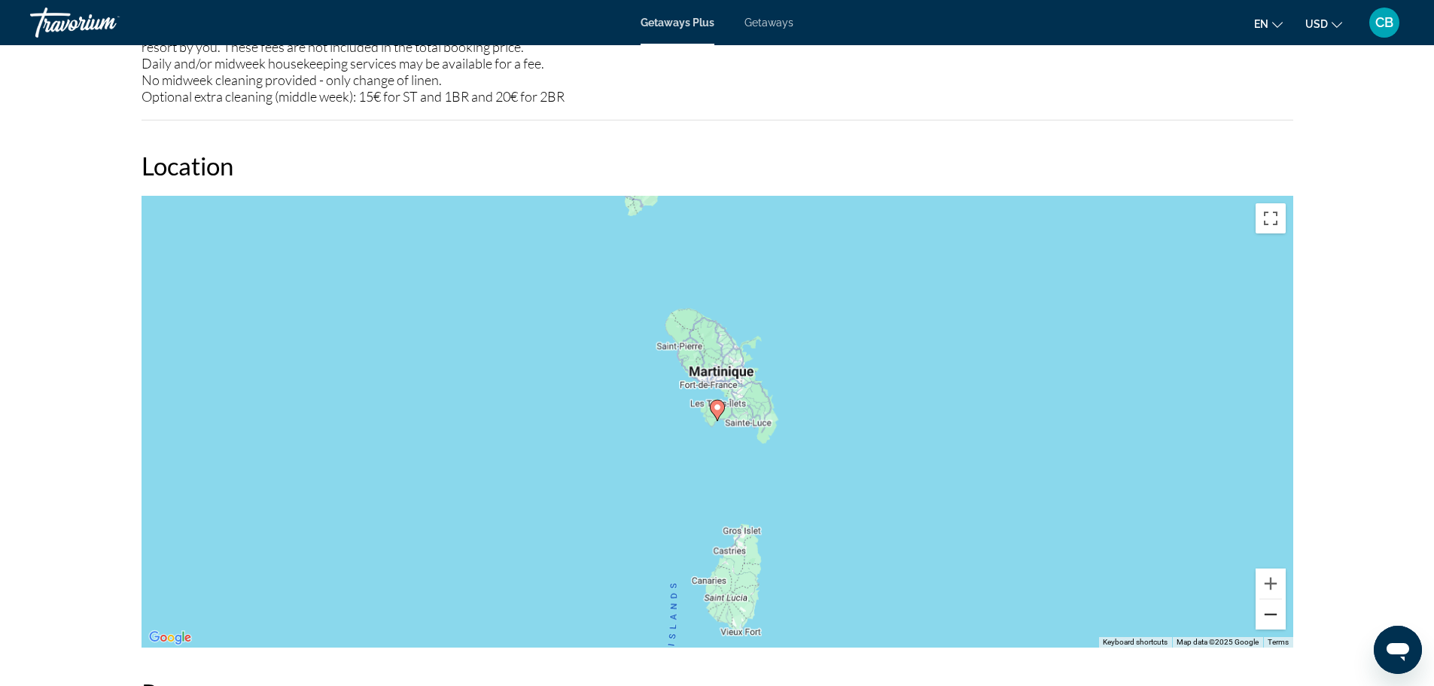
click at [1268, 615] on button "Zoom out" at bounding box center [1271, 614] width 30 height 30
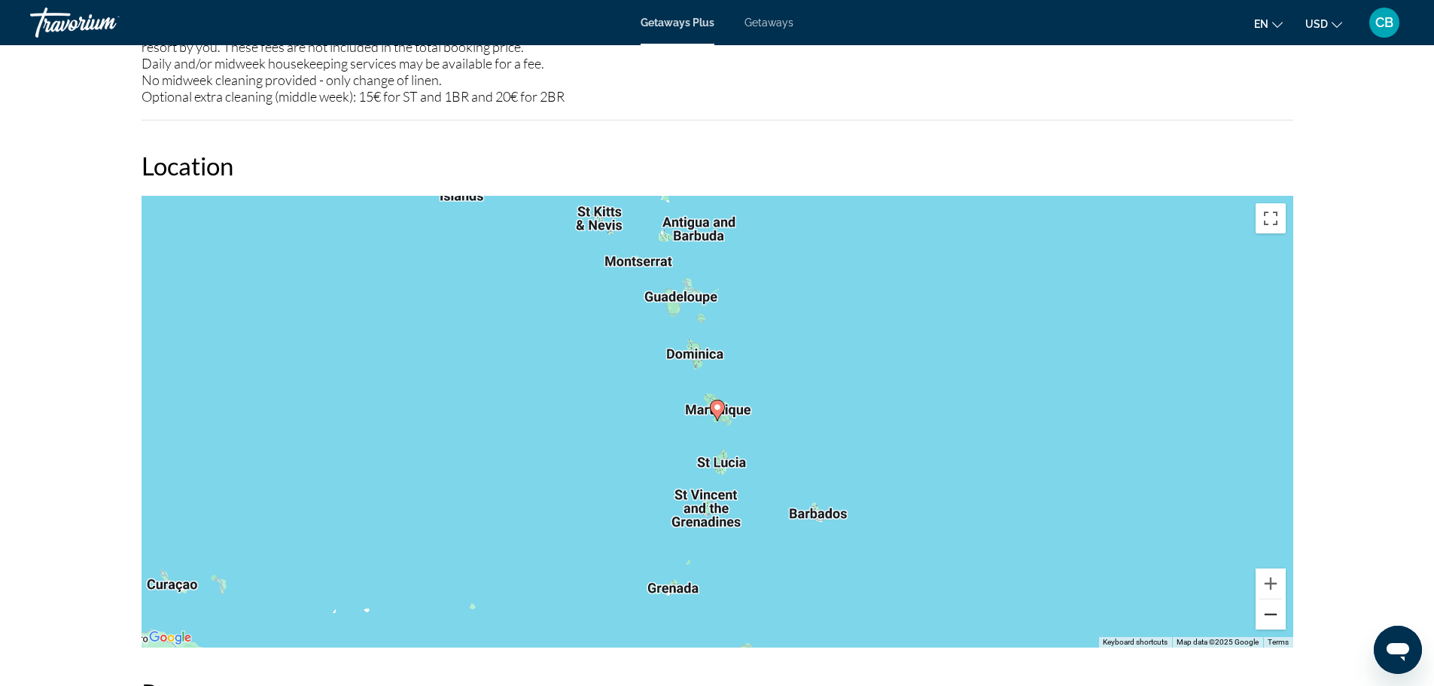
click at [1268, 615] on button "Zoom out" at bounding box center [1271, 614] width 30 height 30
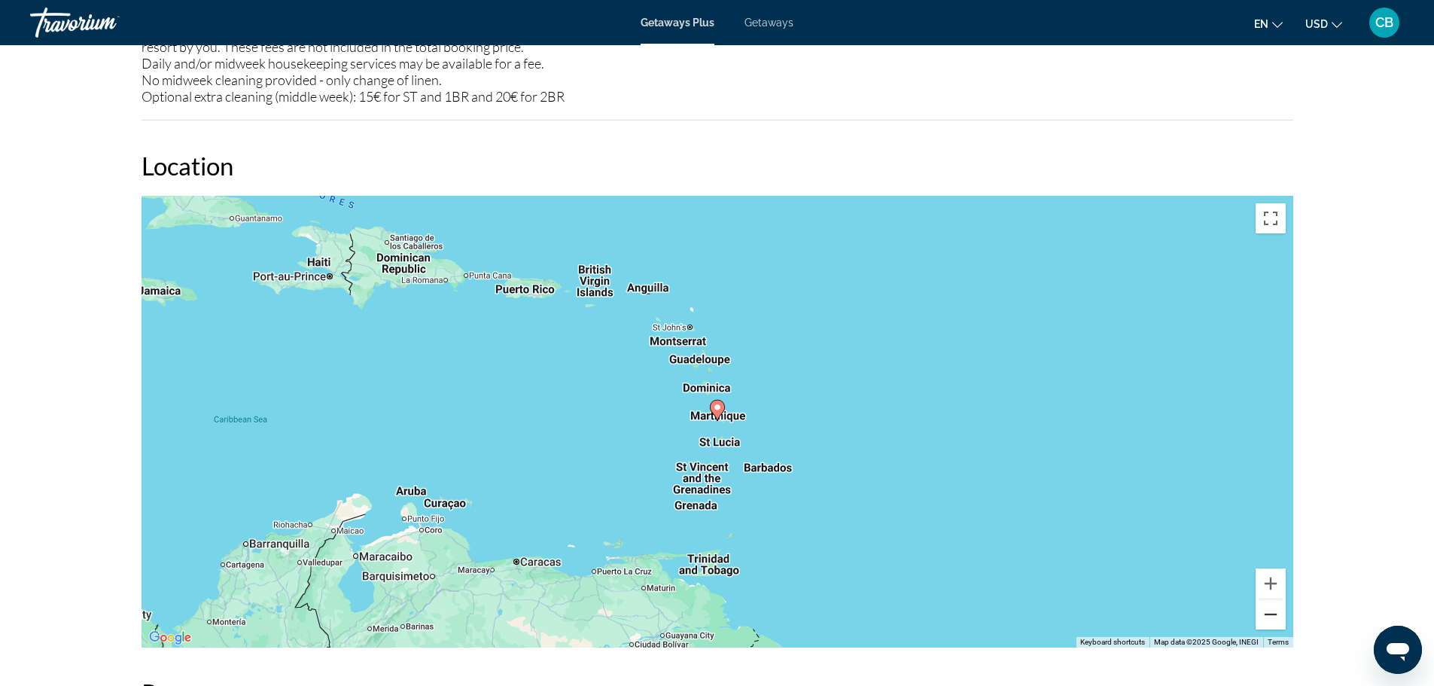
click at [1268, 615] on button "Zoom out" at bounding box center [1271, 614] width 30 height 30
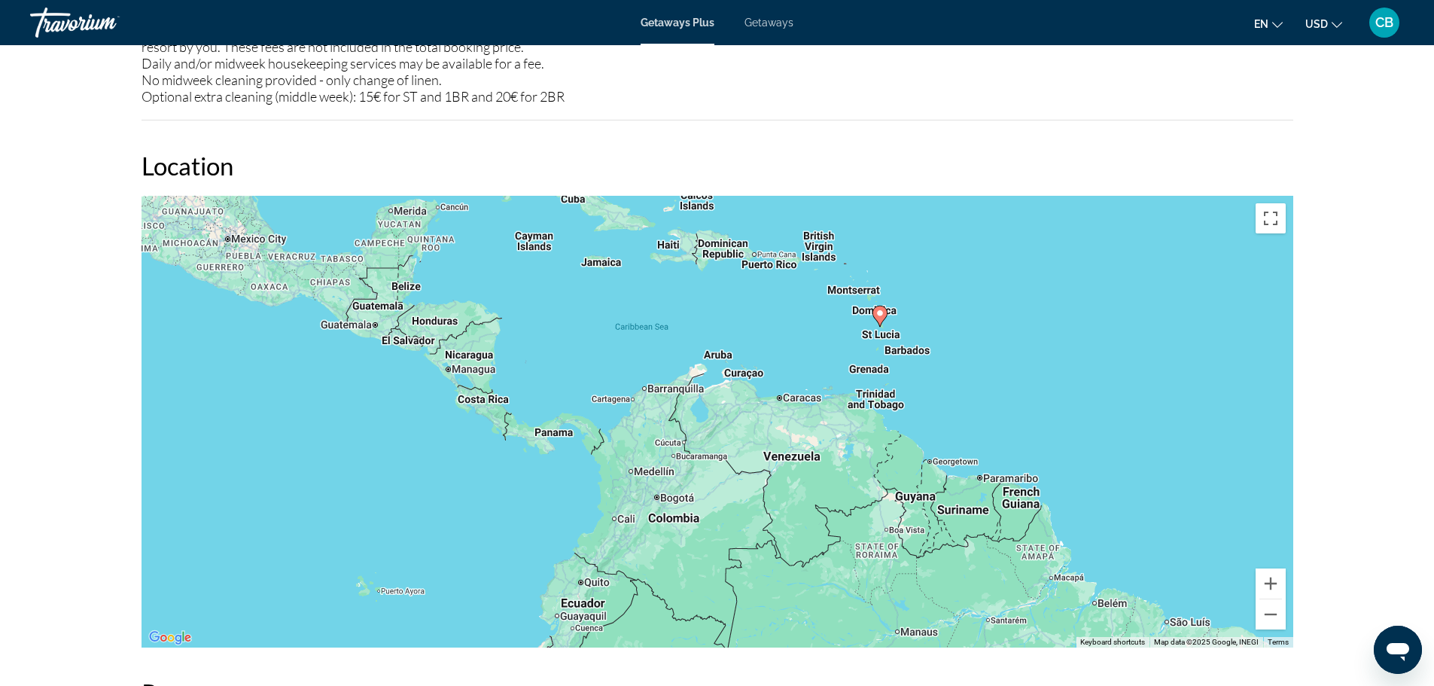
drag, startPoint x: 958, startPoint y: 445, endPoint x: 1120, endPoint y: 349, distance: 188.0
click at [1120, 349] on div "To activate drag with keyboard, press Alt + Enter. Once in keyboard drag state,…" at bounding box center [718, 422] width 1152 height 452
click at [1281, 584] on button "Zoom in" at bounding box center [1271, 584] width 30 height 30
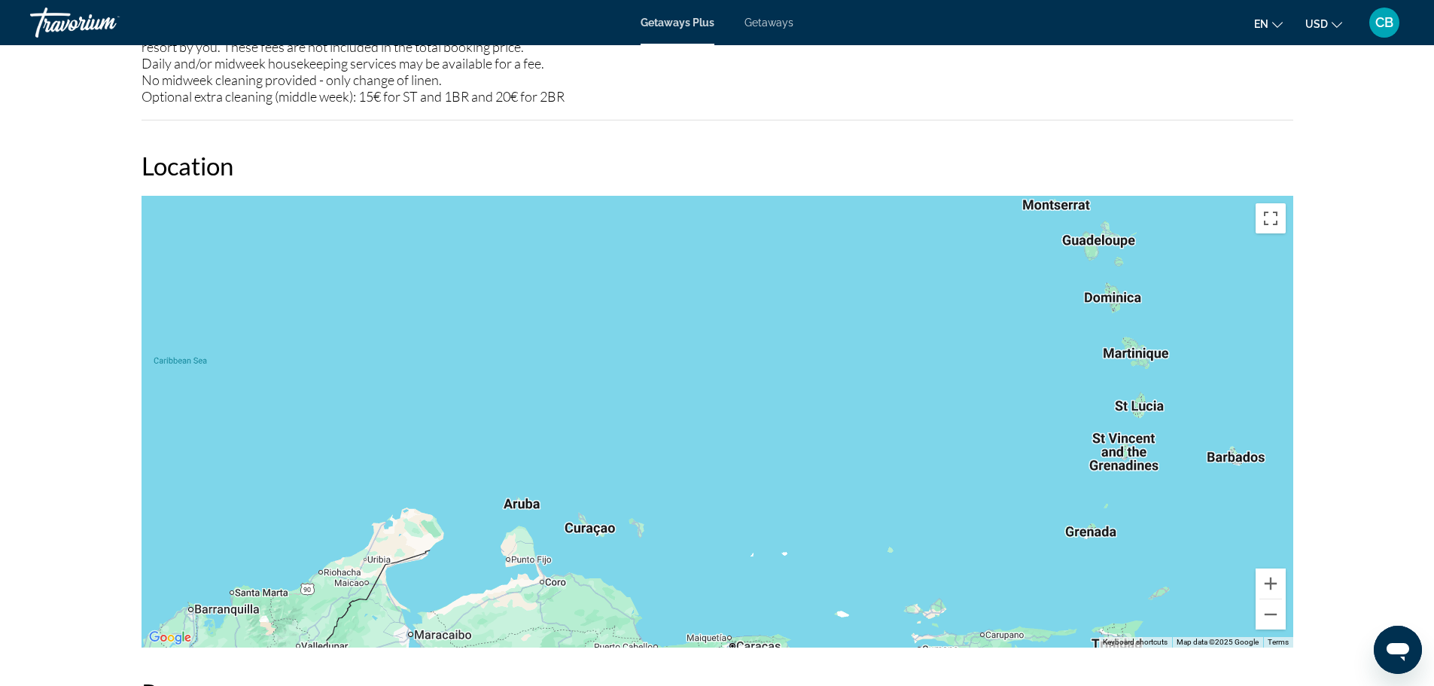
drag, startPoint x: 1009, startPoint y: 359, endPoint x: 779, endPoint y: 678, distance: 393.7
click at [779, 678] on div "Overview Type Resort All-Inclusive No All-Inclusive Address Ravine [GEOGRAPHIC_…" at bounding box center [717, 367] width 1167 height 2753
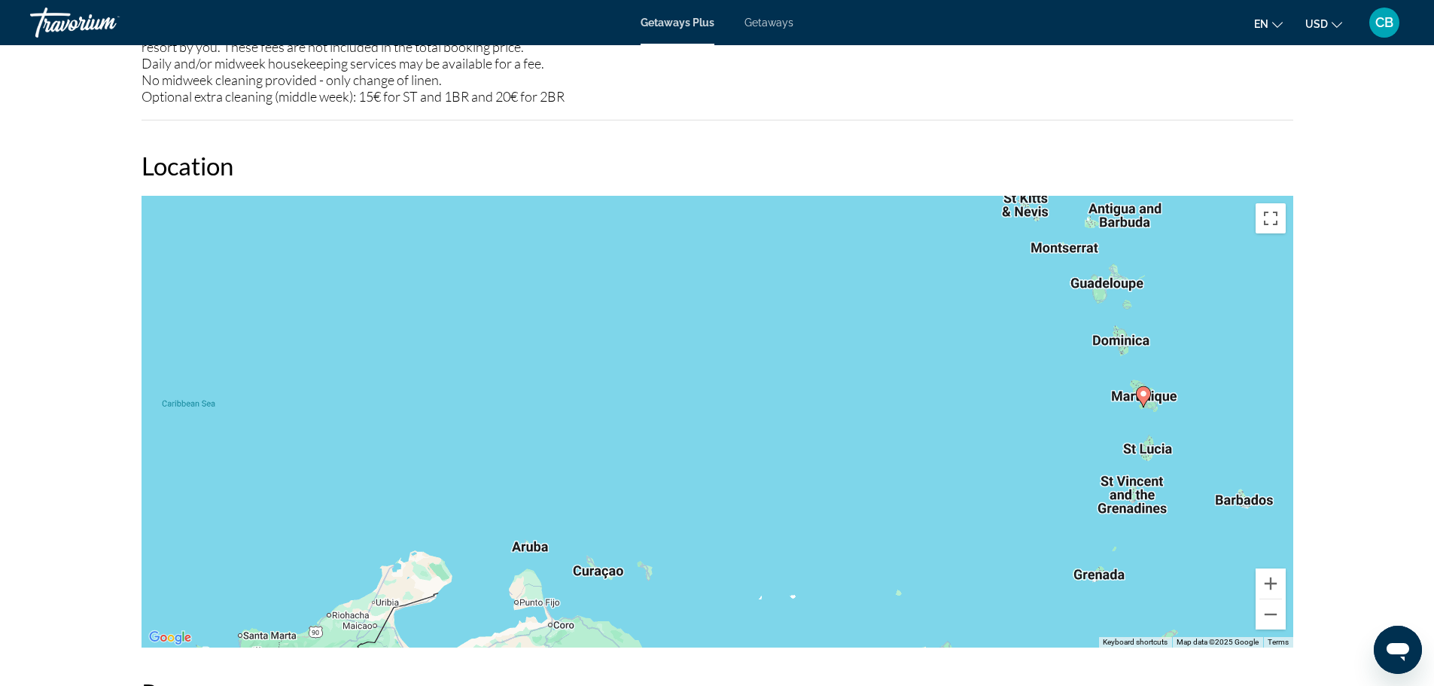
drag, startPoint x: 1054, startPoint y: 465, endPoint x: 1062, endPoint y: 510, distance: 45.2
click at [1062, 510] on div "To activate drag with keyboard, press Alt + Enter. Once in keyboard drag state,…" at bounding box center [718, 422] width 1152 height 452
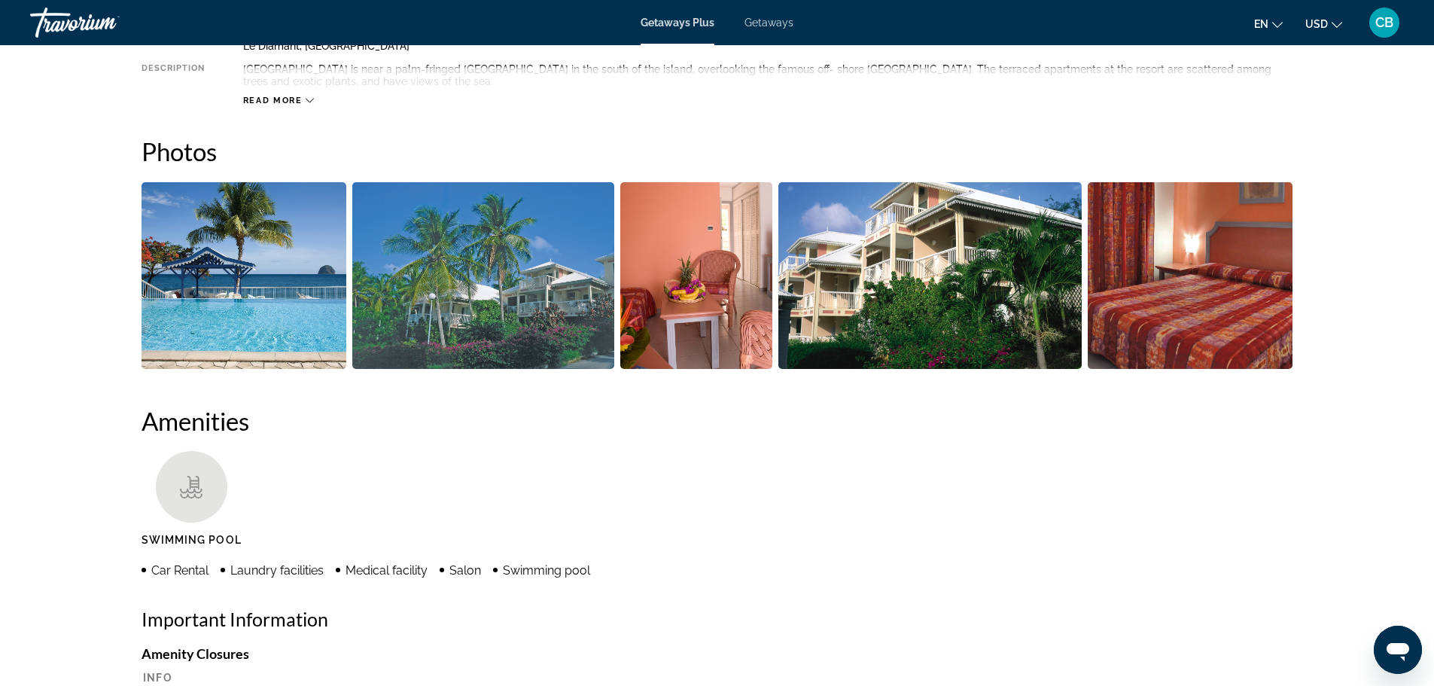
scroll to position [527, 0]
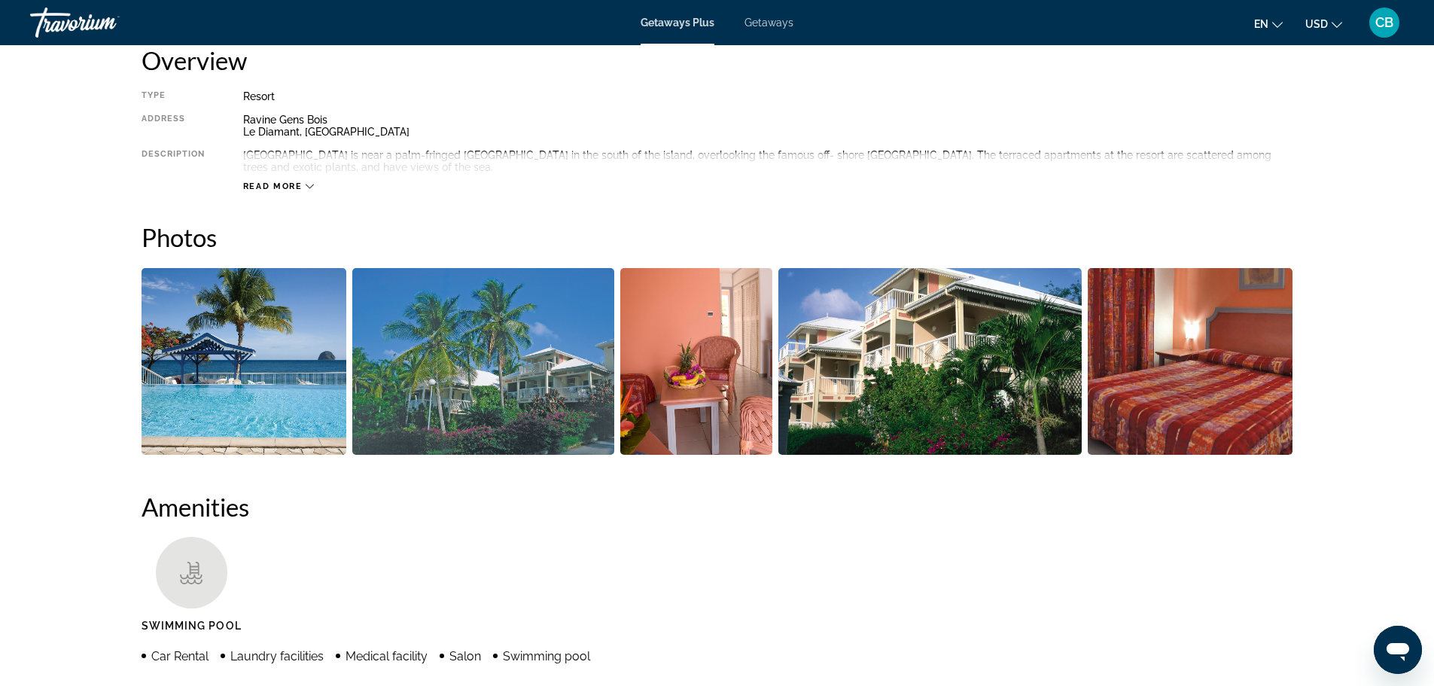
click at [455, 397] on img "Open full-screen image slider" at bounding box center [483, 361] width 262 height 187
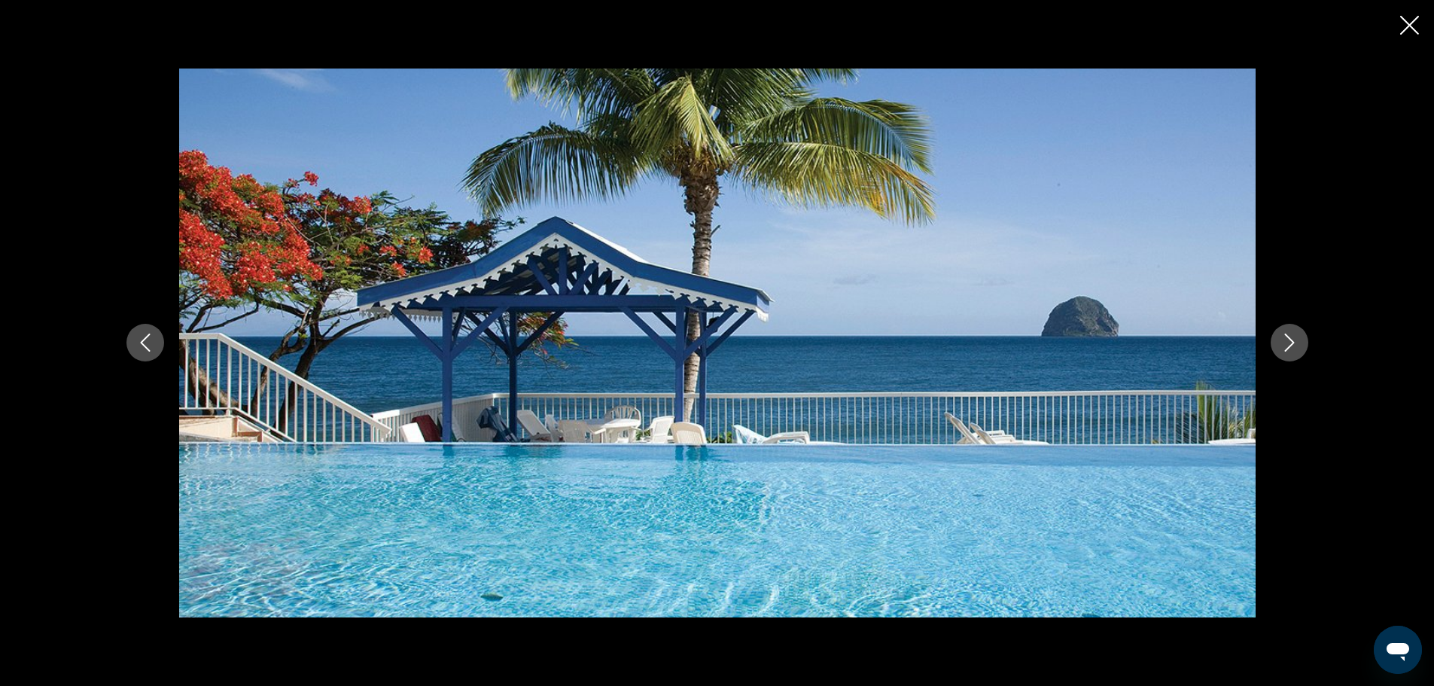
click at [1278, 349] on button "Next image" at bounding box center [1290, 343] width 38 height 38
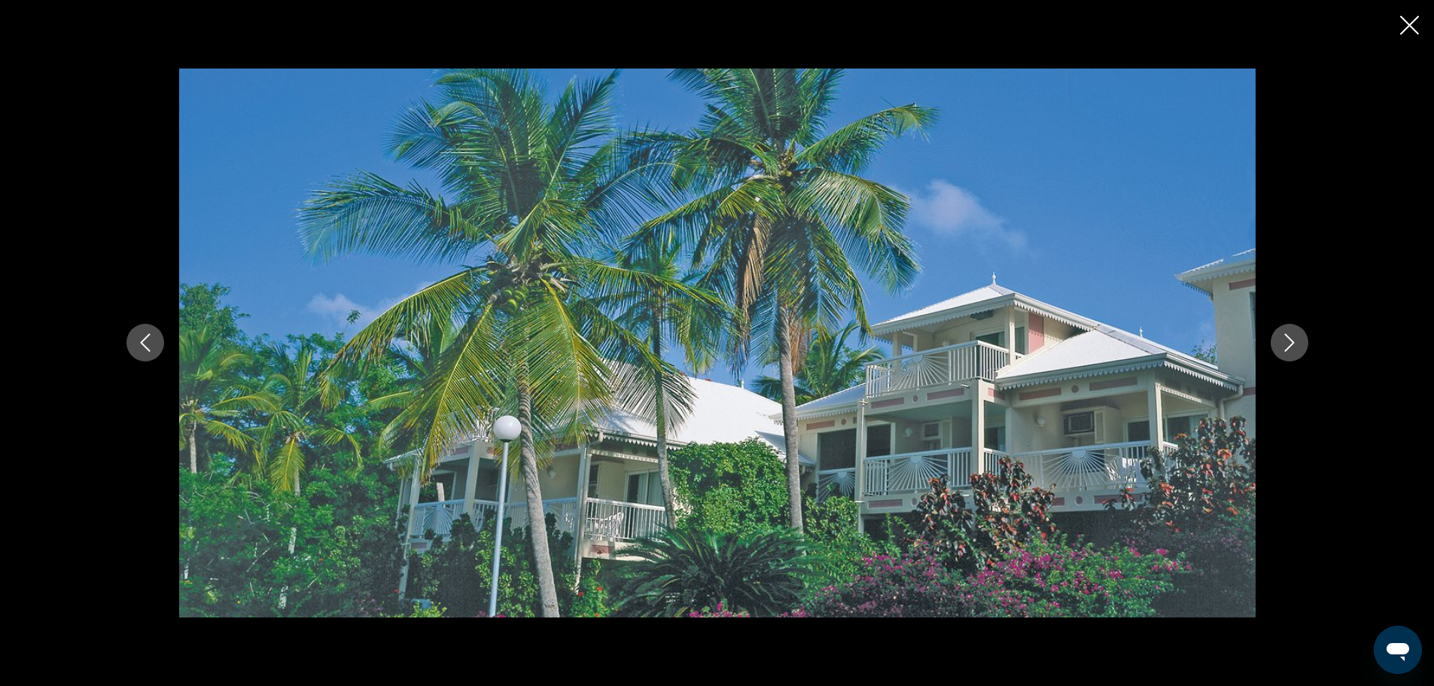
click at [1278, 348] on button "Next image" at bounding box center [1290, 343] width 38 height 38
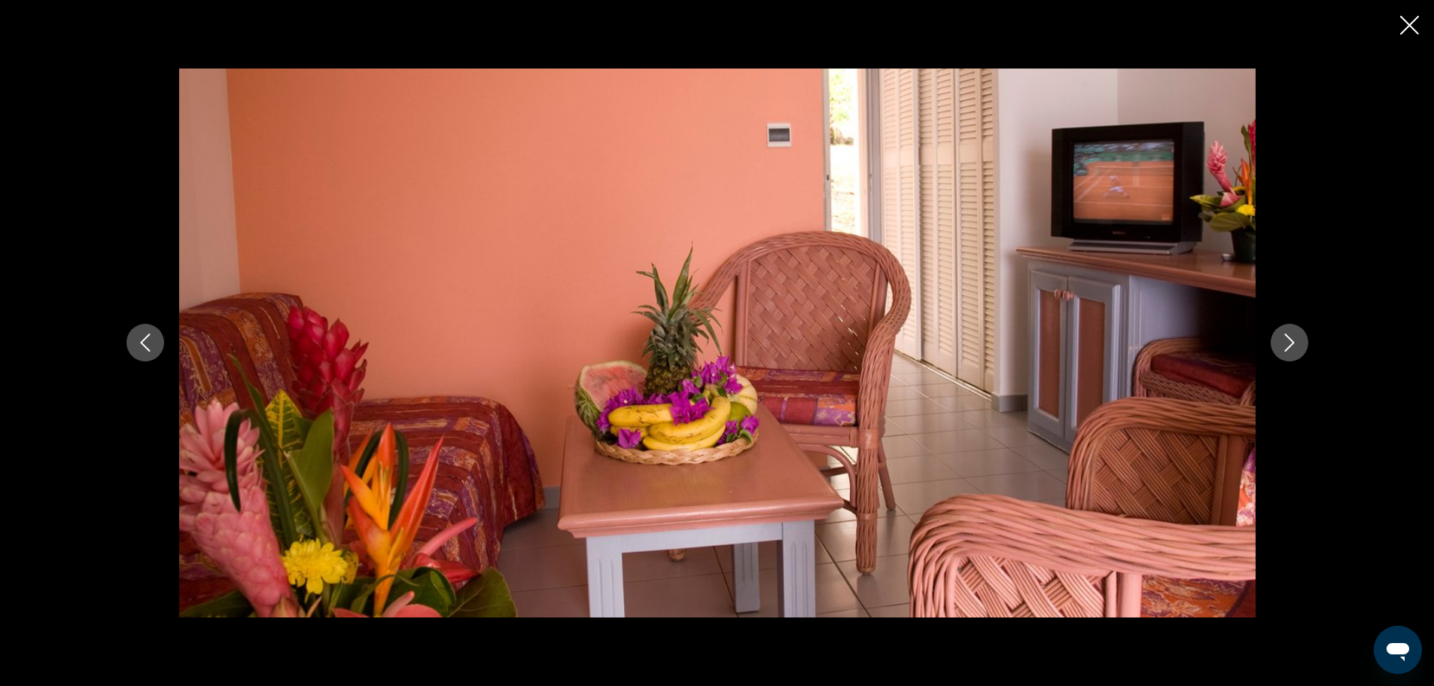
click at [1278, 348] on button "Next image" at bounding box center [1290, 343] width 38 height 38
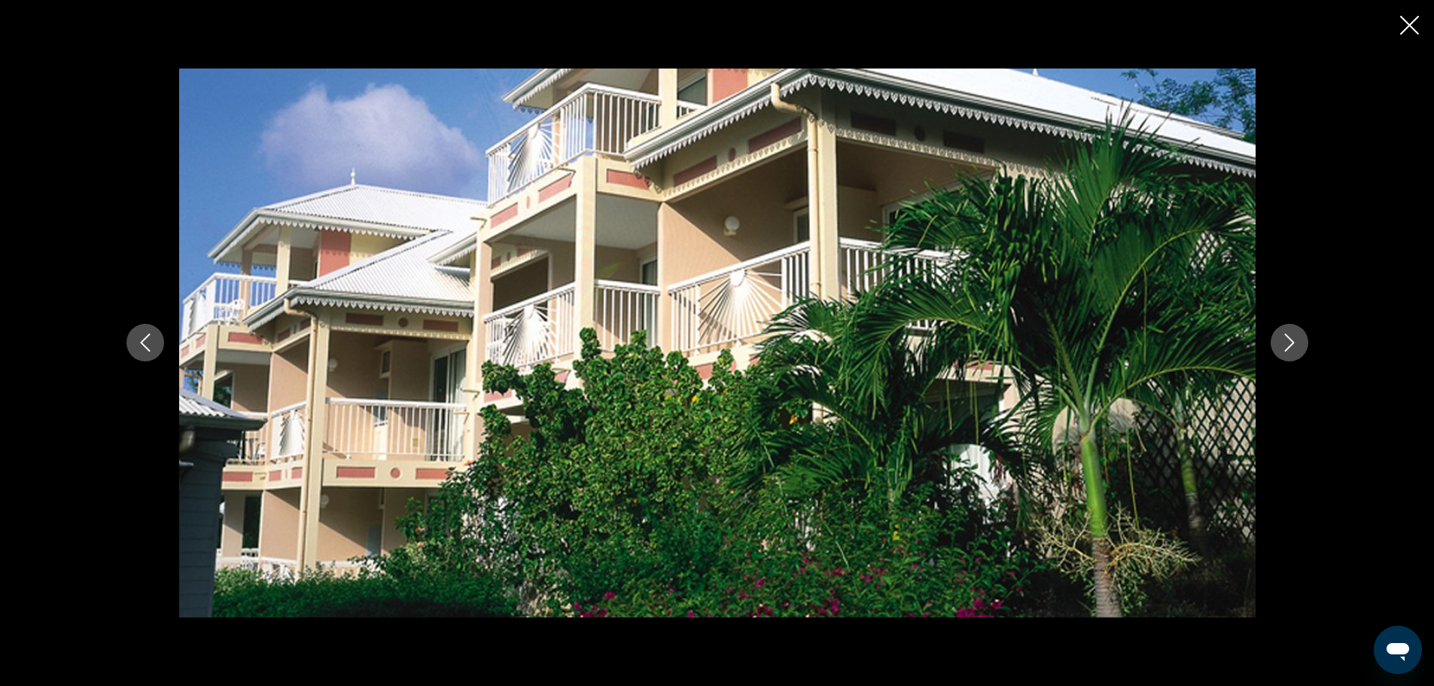
click at [1278, 348] on button "Next image" at bounding box center [1290, 343] width 38 height 38
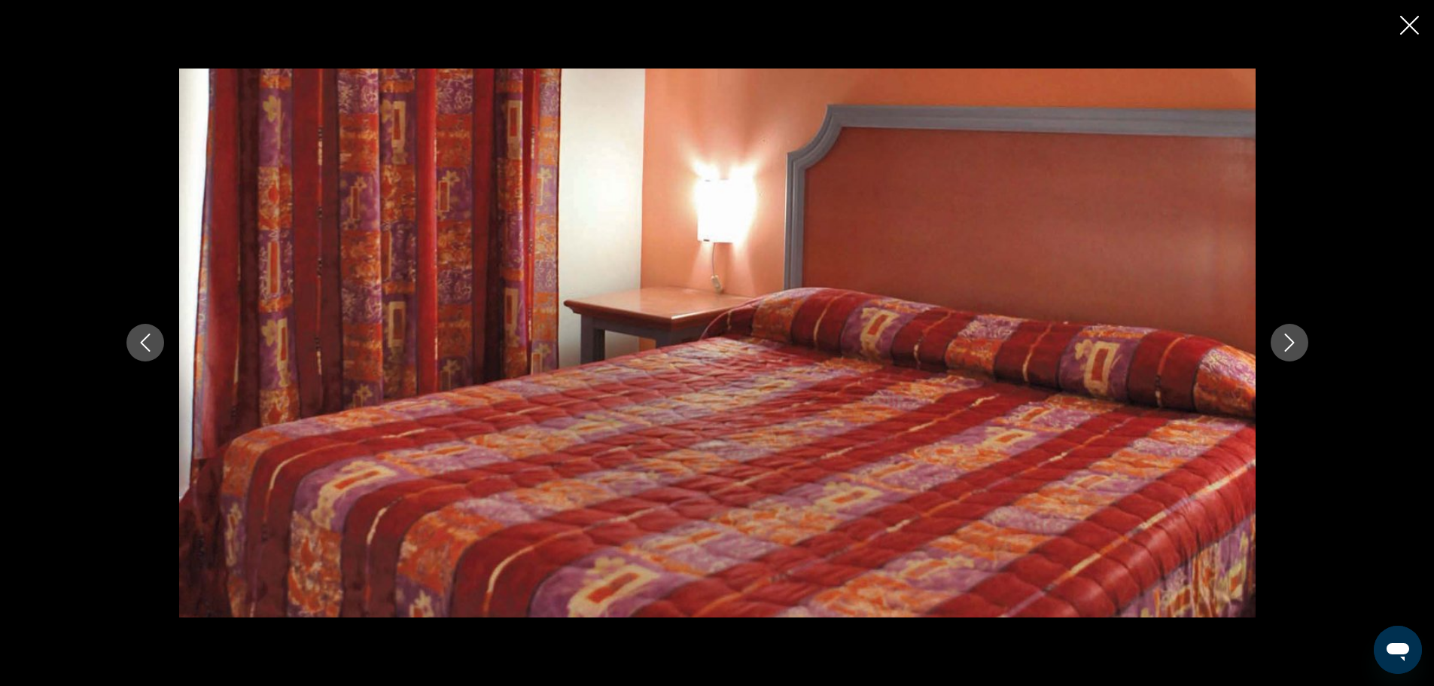
click at [1278, 348] on button "Next image" at bounding box center [1290, 343] width 38 height 38
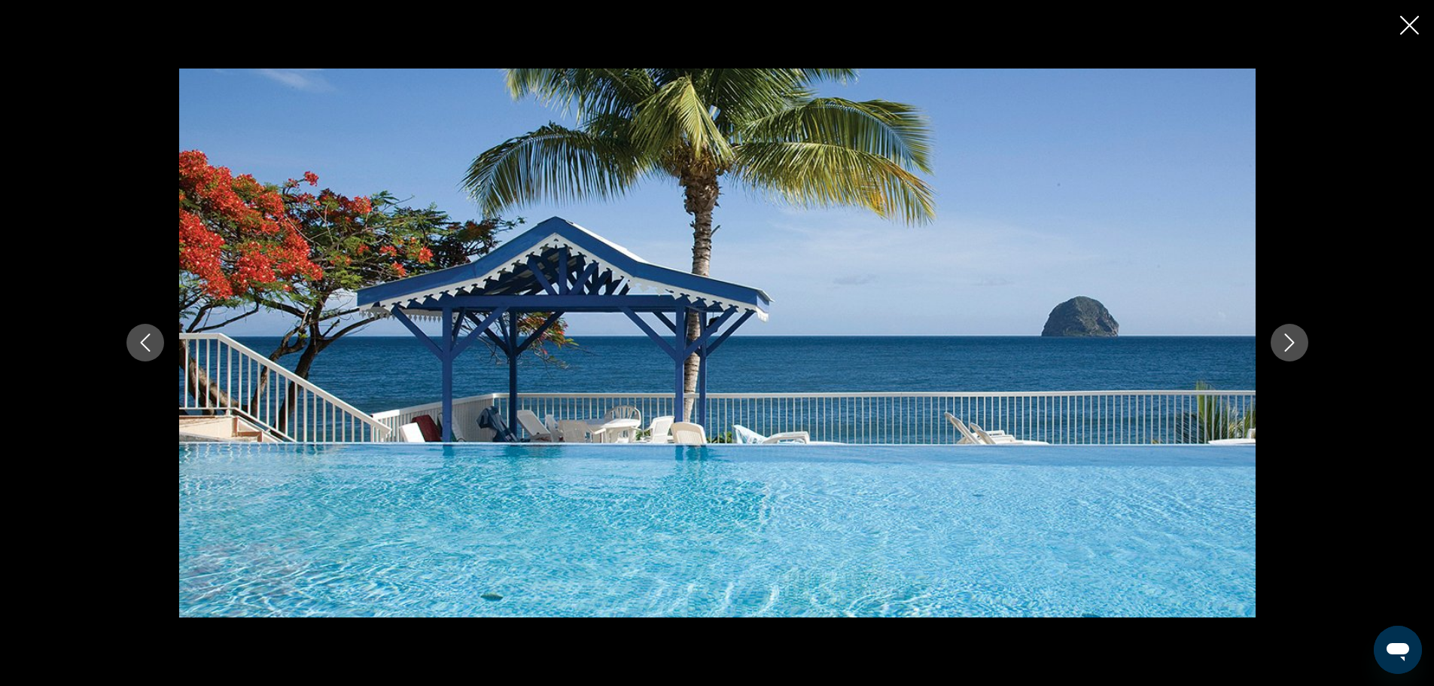
click at [1278, 348] on button "Next image" at bounding box center [1290, 343] width 38 height 38
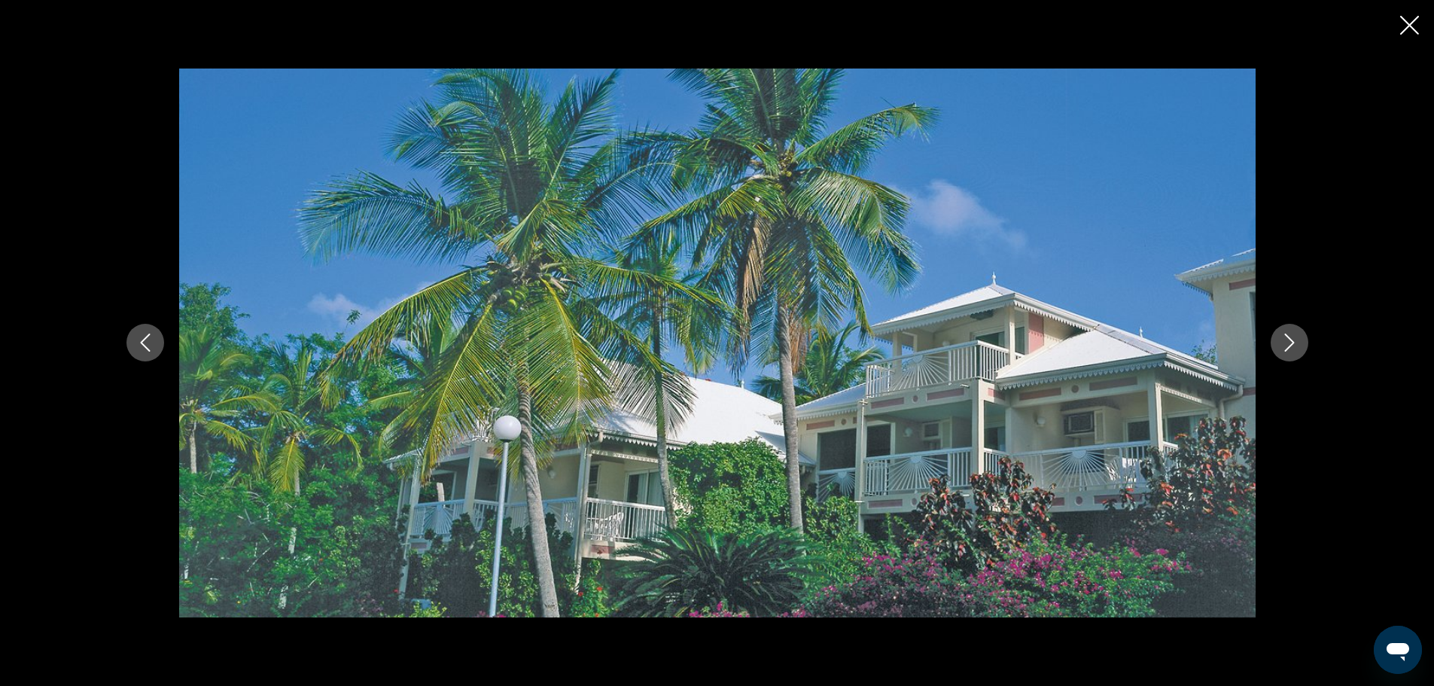
click at [1416, 33] on icon "Close slideshow" at bounding box center [1410, 25] width 19 height 19
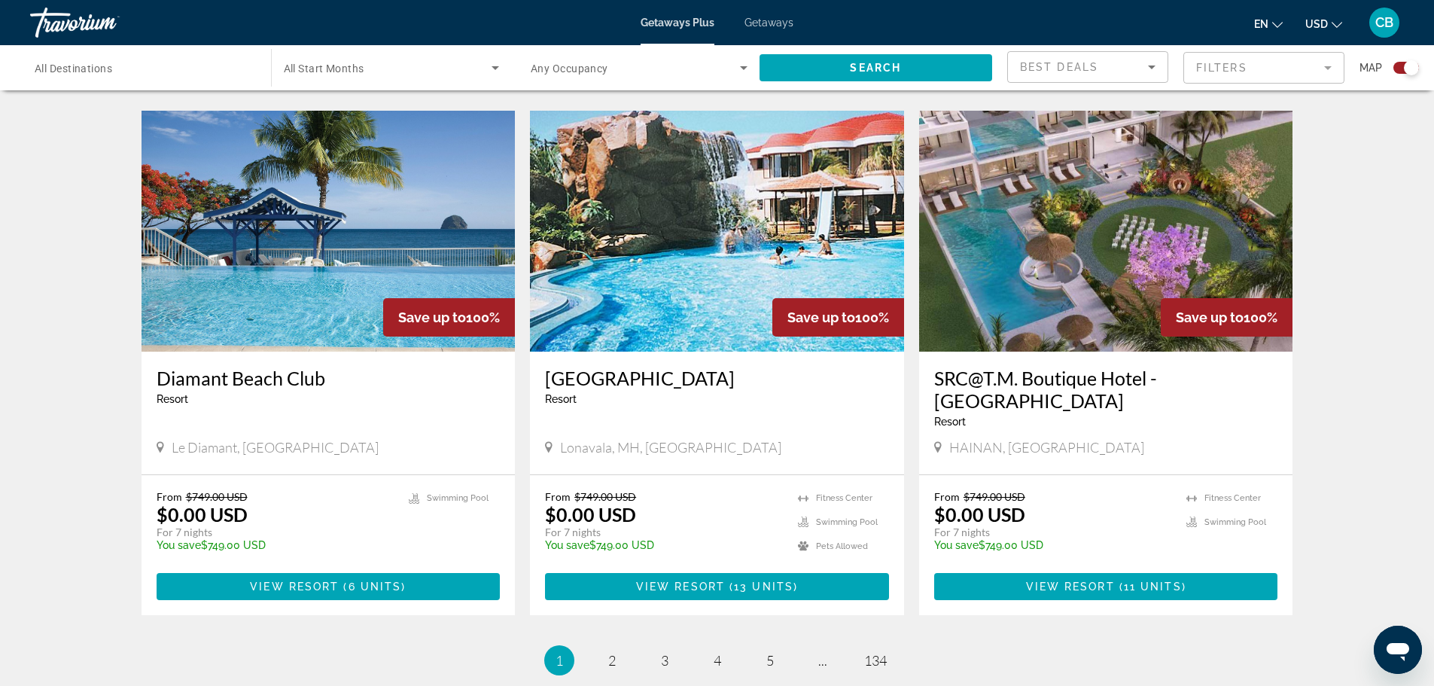
scroll to position [2239, 0]
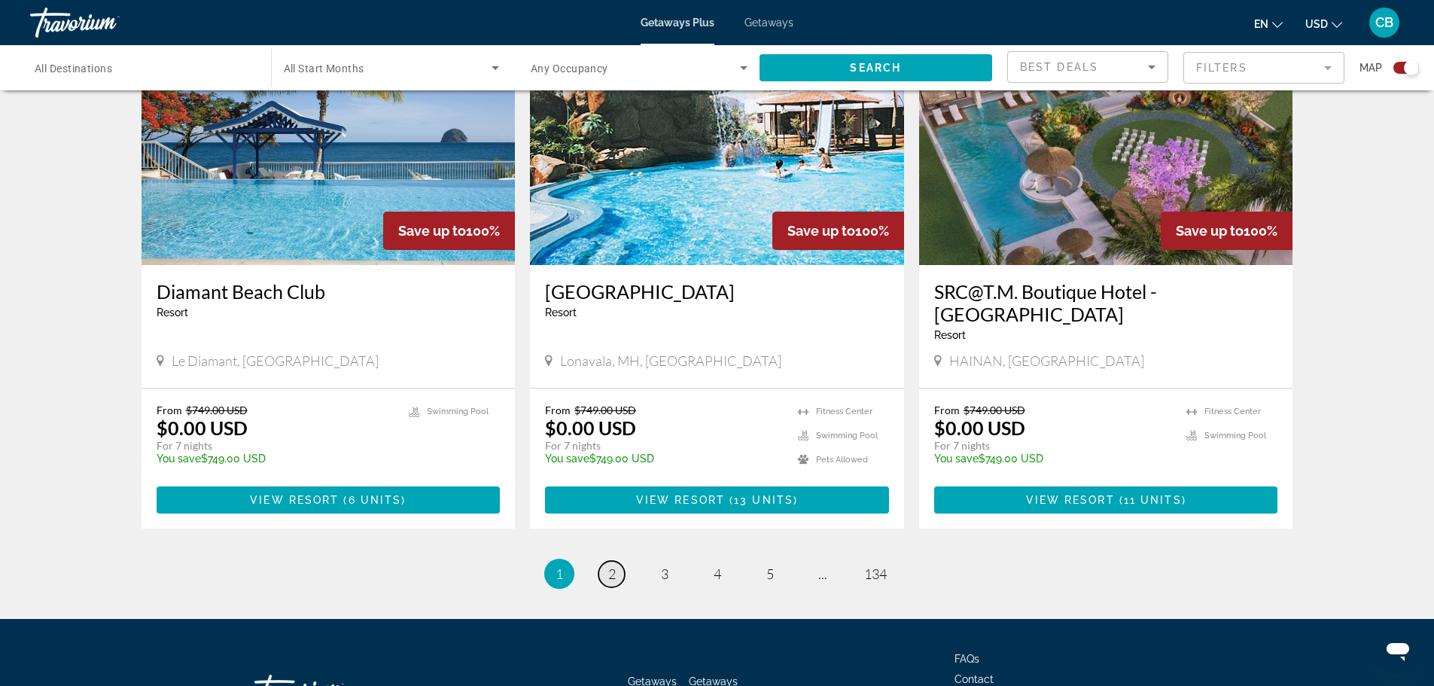
click at [609, 565] on span "2" at bounding box center [612, 573] width 8 height 17
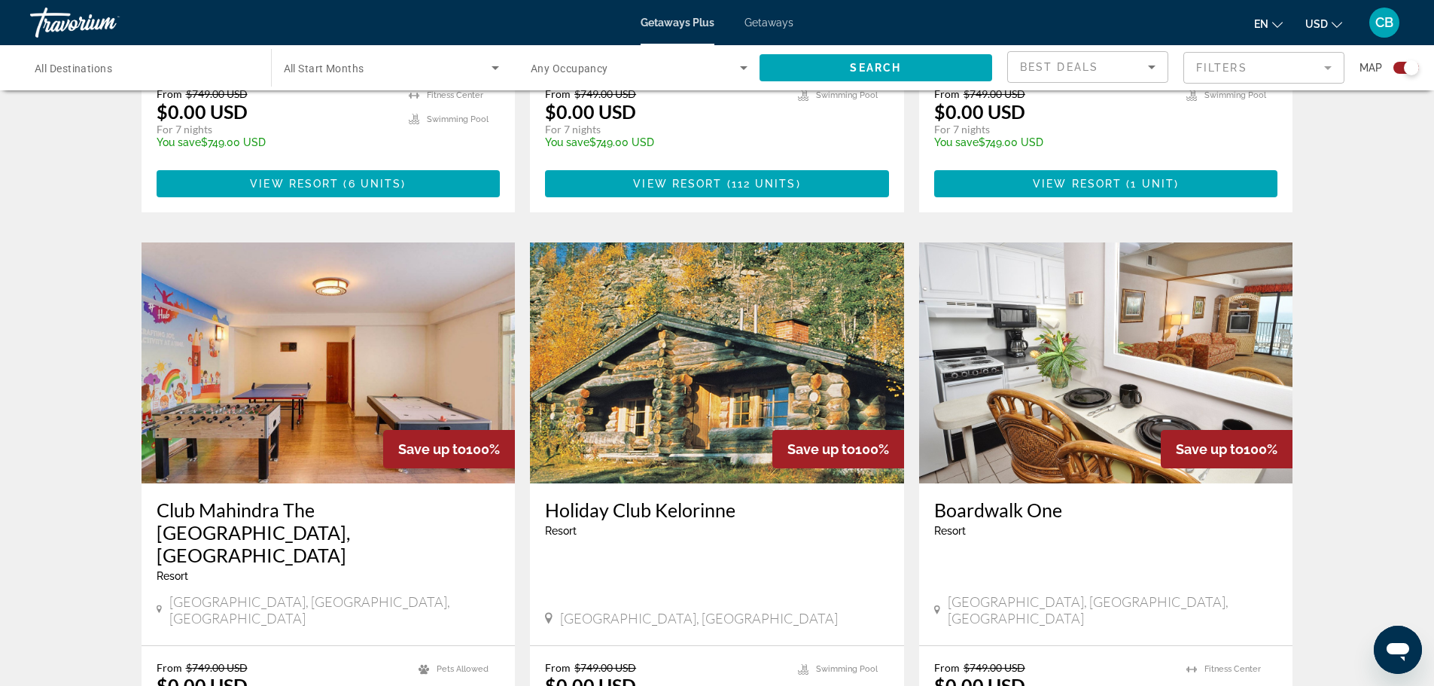
scroll to position [2074, 0]
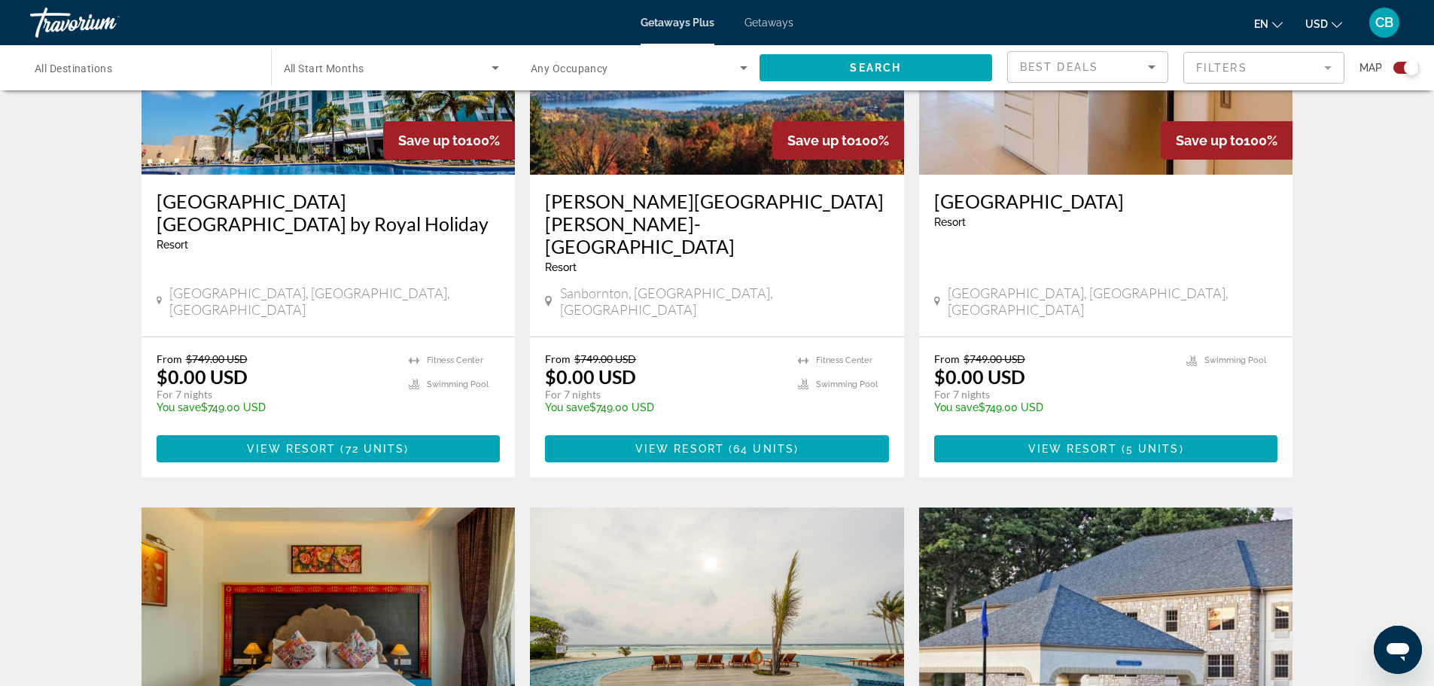
scroll to position [678, 0]
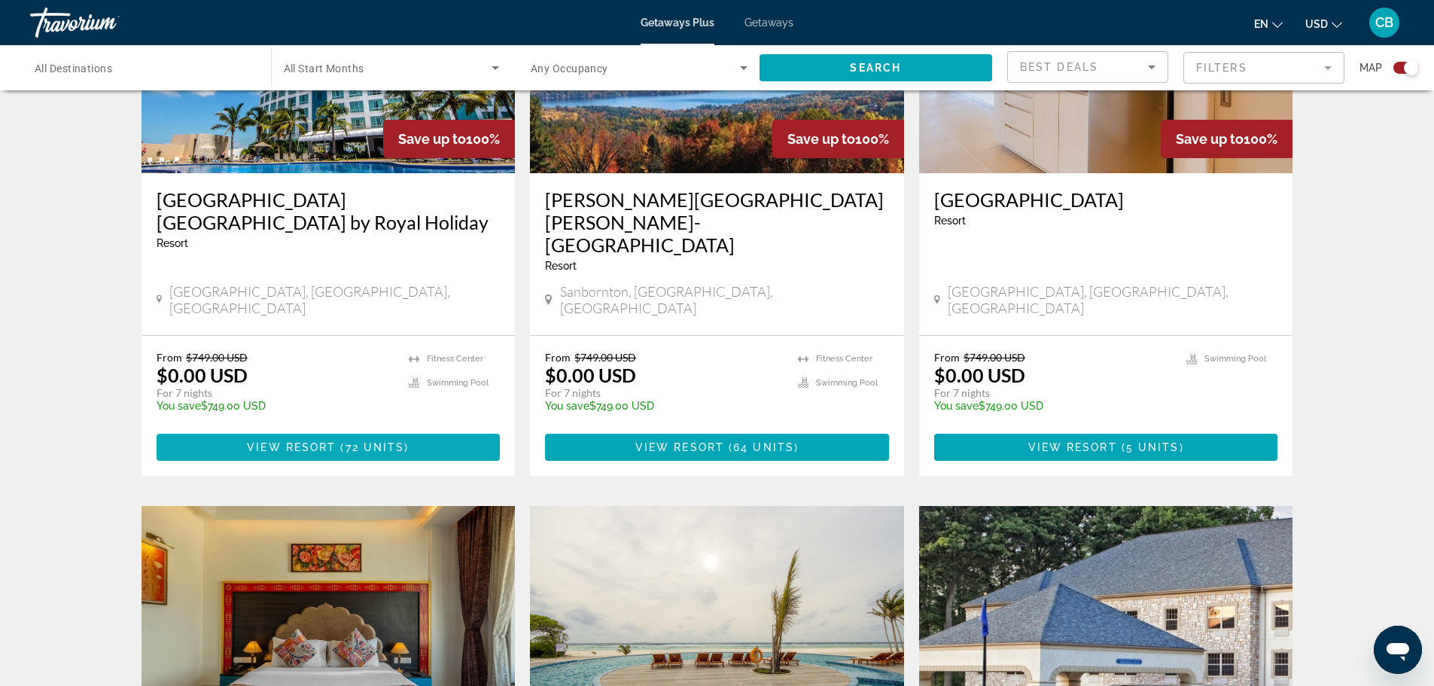
click at [359, 441] on span "72 units" at bounding box center [375, 447] width 59 height 12
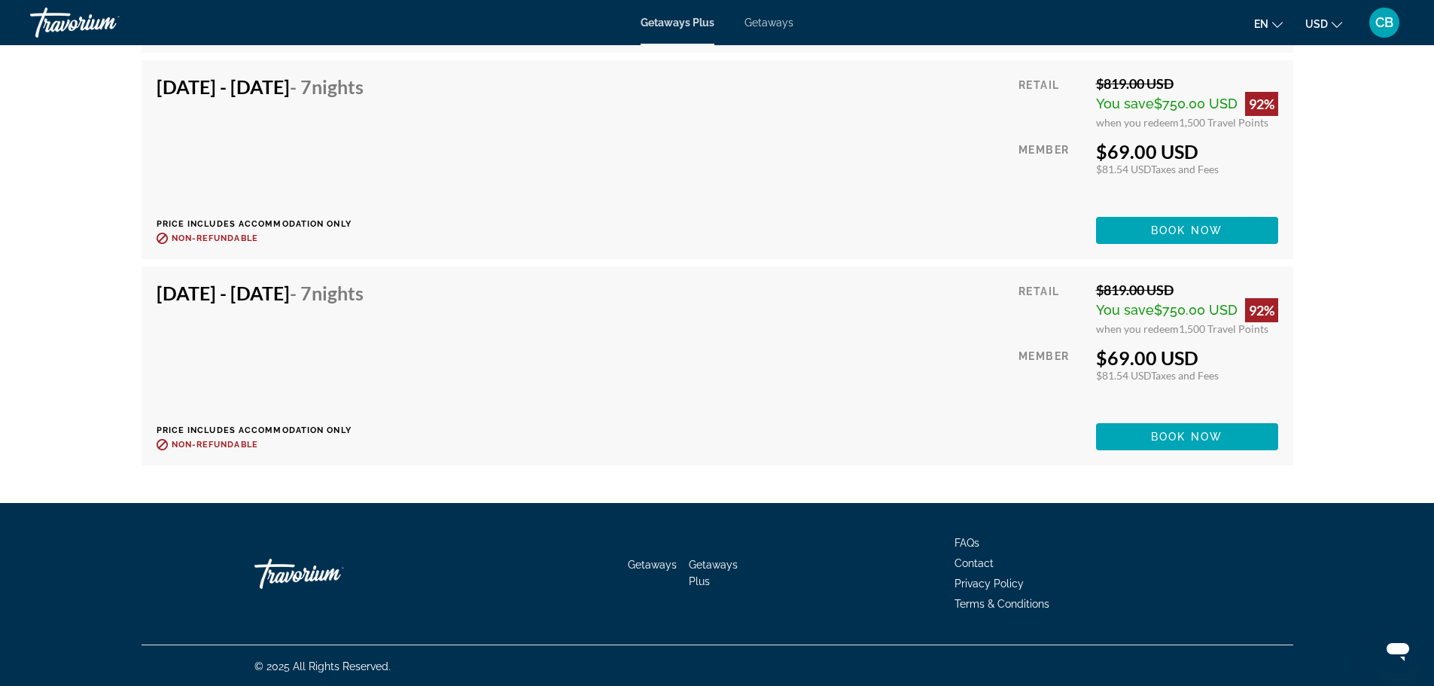
scroll to position [11331, 0]
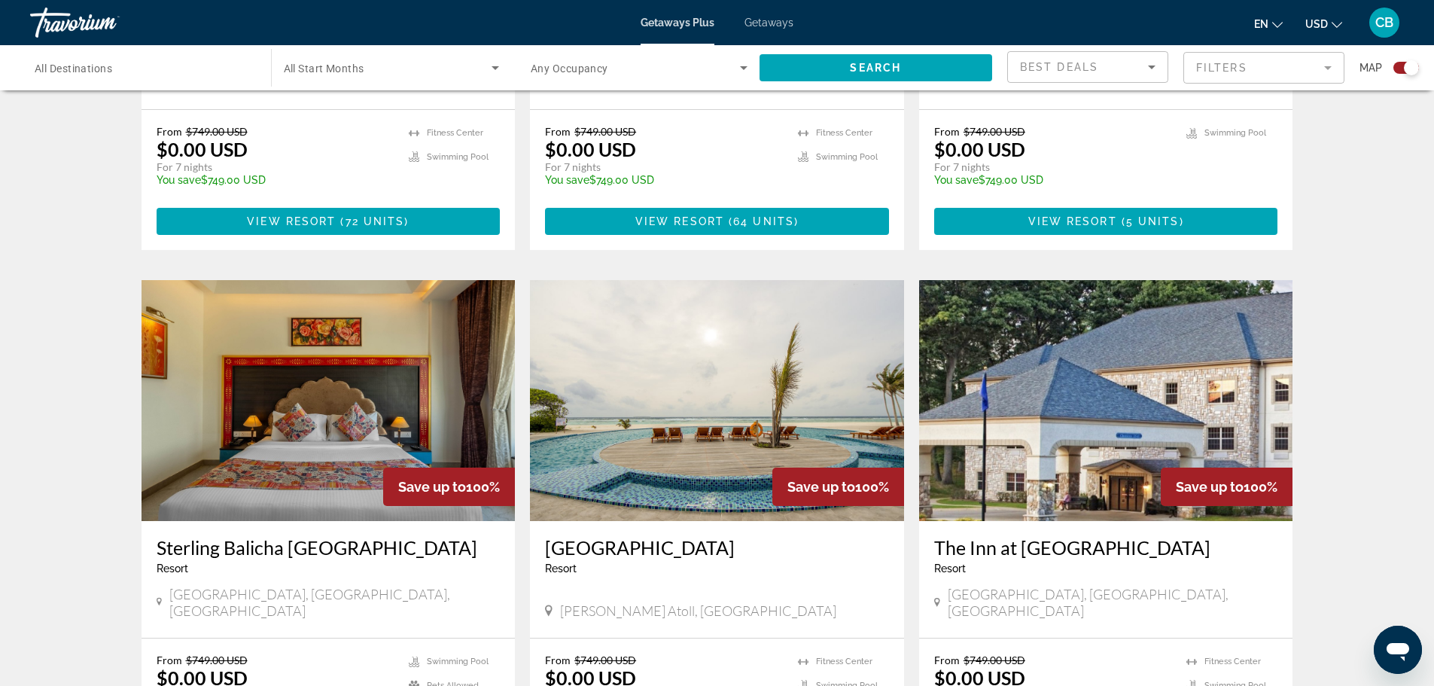
scroll to position [979, 0]
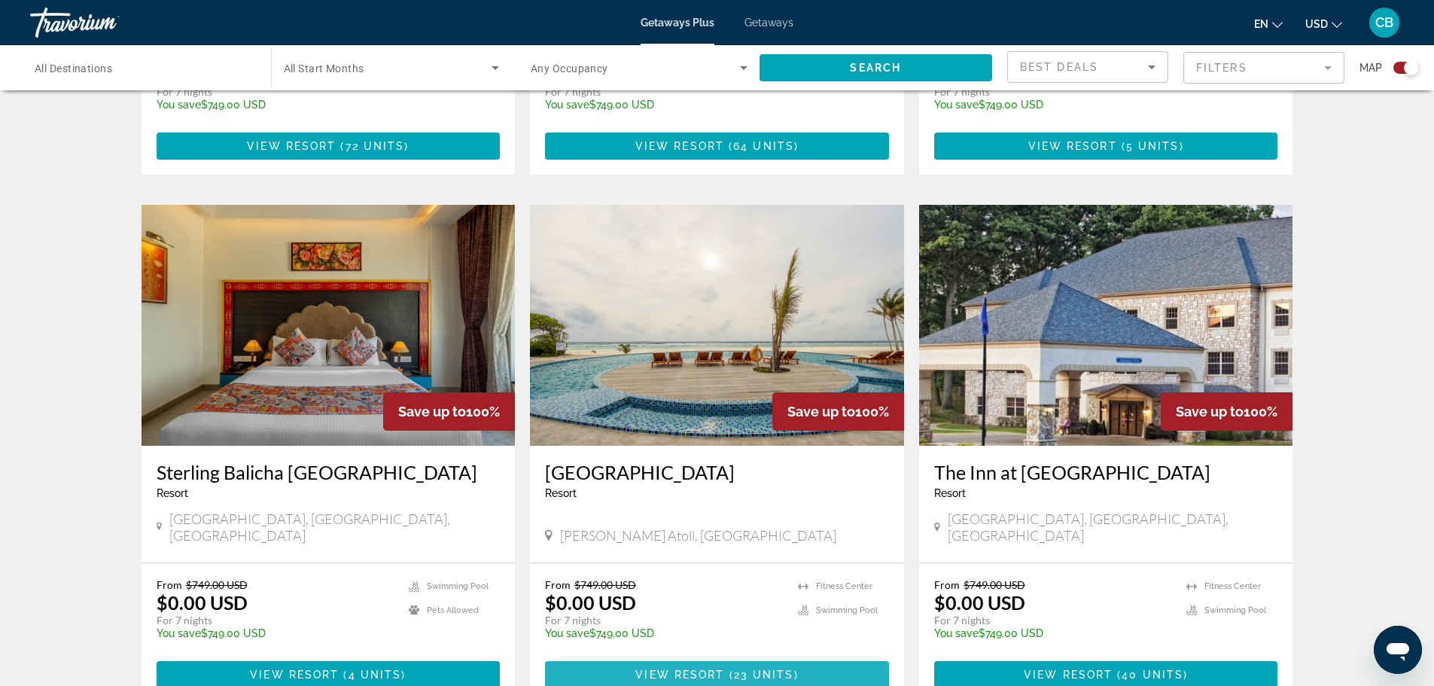
click at [725, 669] on span "Main content" at bounding box center [726, 675] width 5 height 12
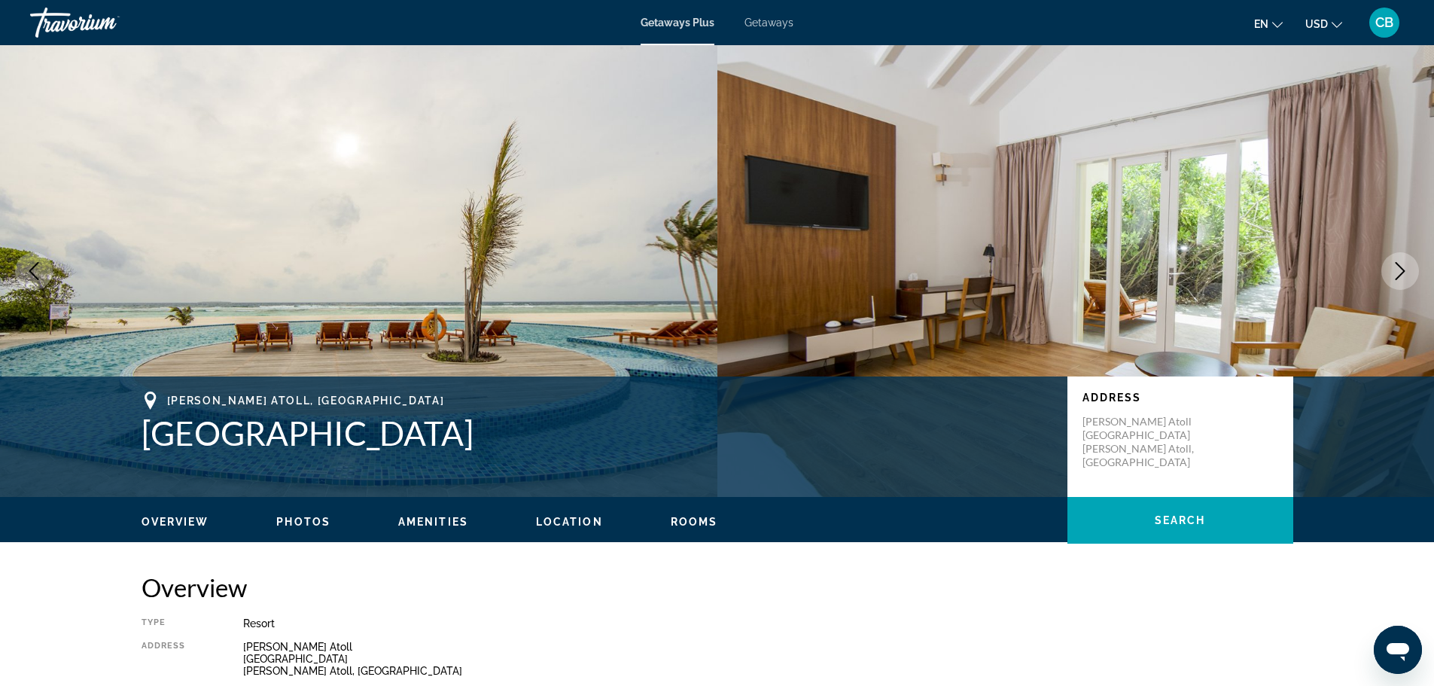
click at [1402, 270] on icon "Next image" at bounding box center [1401, 271] width 18 height 18
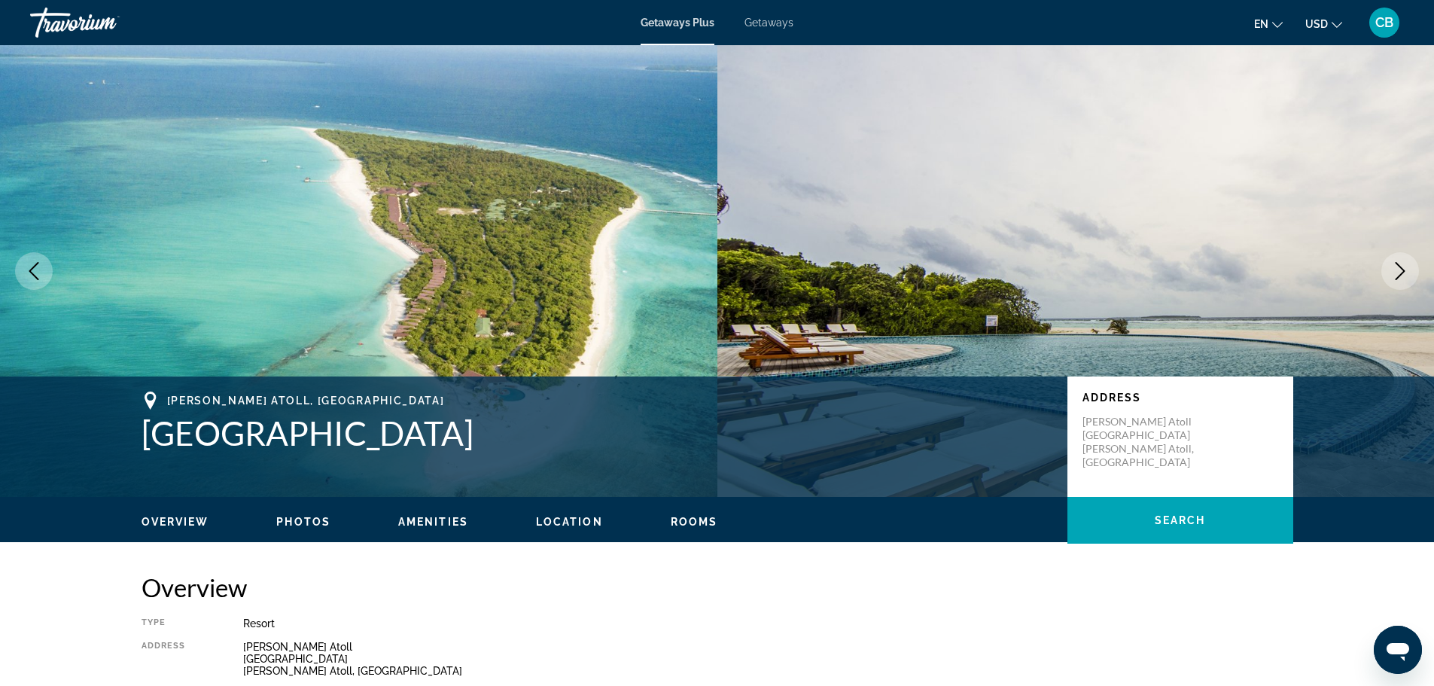
click at [1402, 270] on icon "Next image" at bounding box center [1401, 271] width 18 height 18
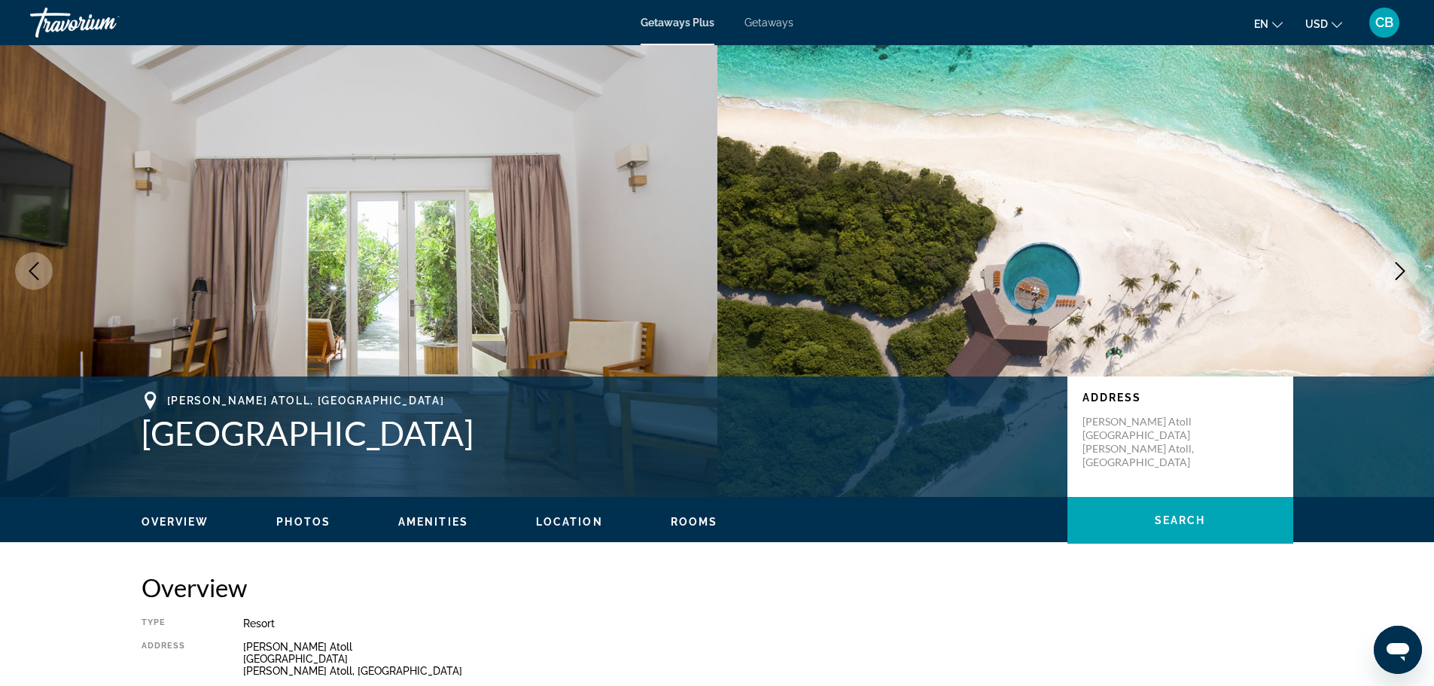
click at [1402, 270] on icon "Next image" at bounding box center [1401, 271] width 18 height 18
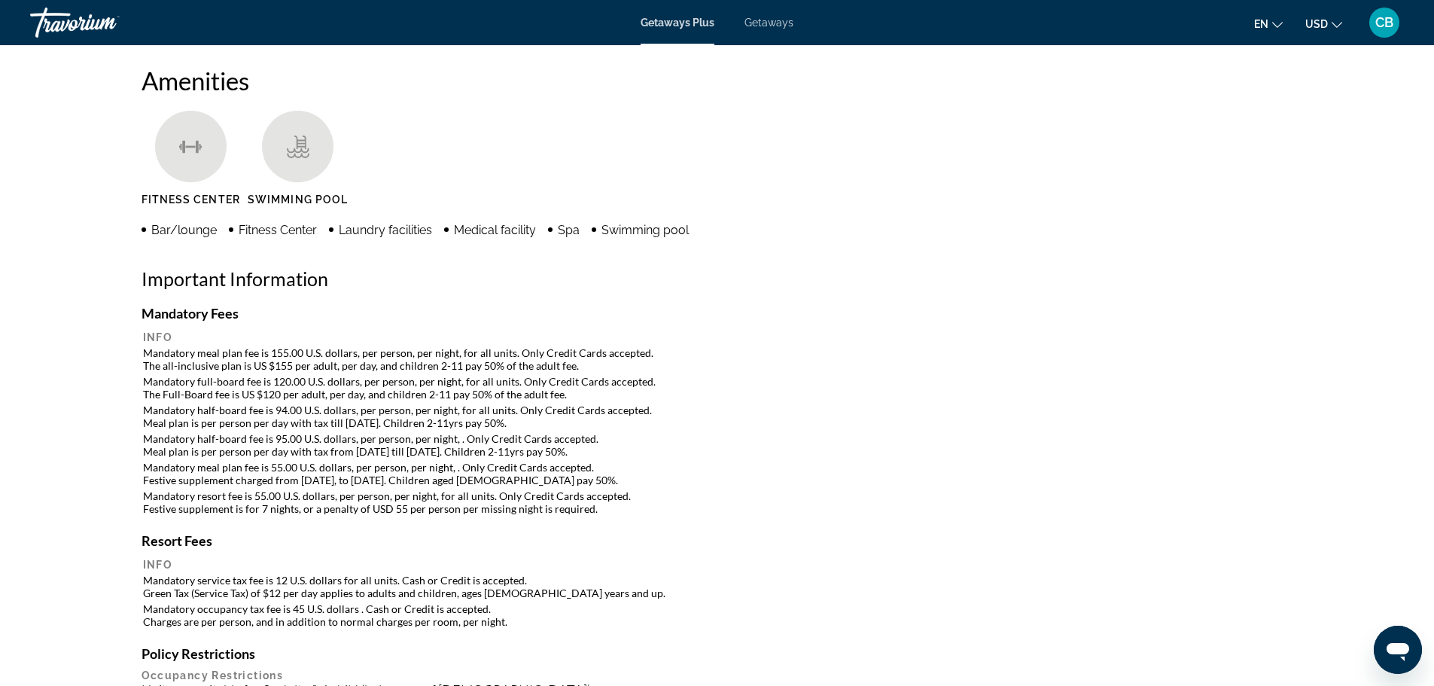
scroll to position [1280, 0]
